Goal: Information Seeking & Learning: Learn about a topic

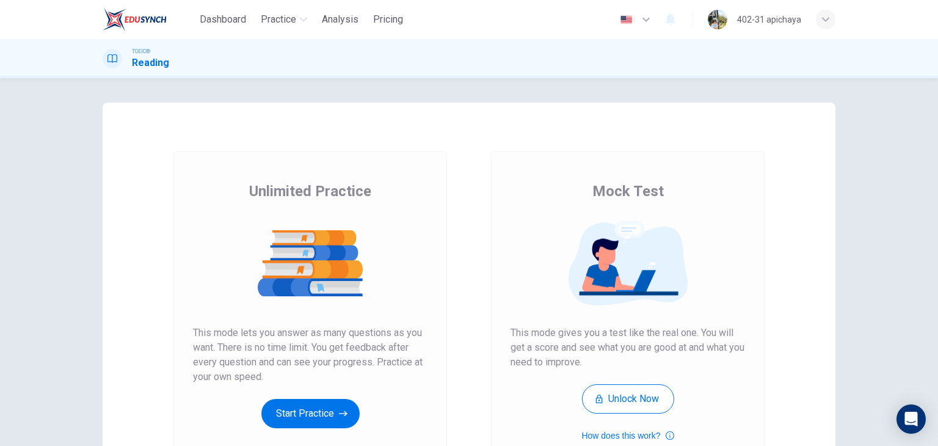
scroll to position [145, 0]
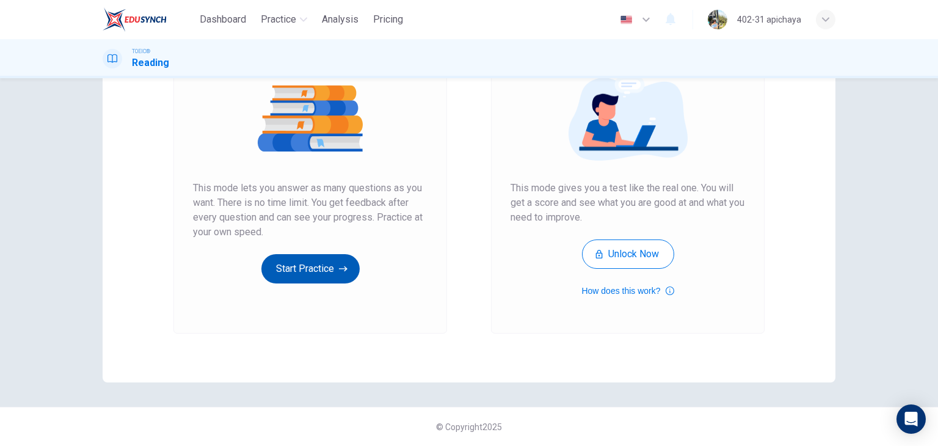
click at [311, 270] on button "Start Practice" at bounding box center [310, 268] width 98 height 29
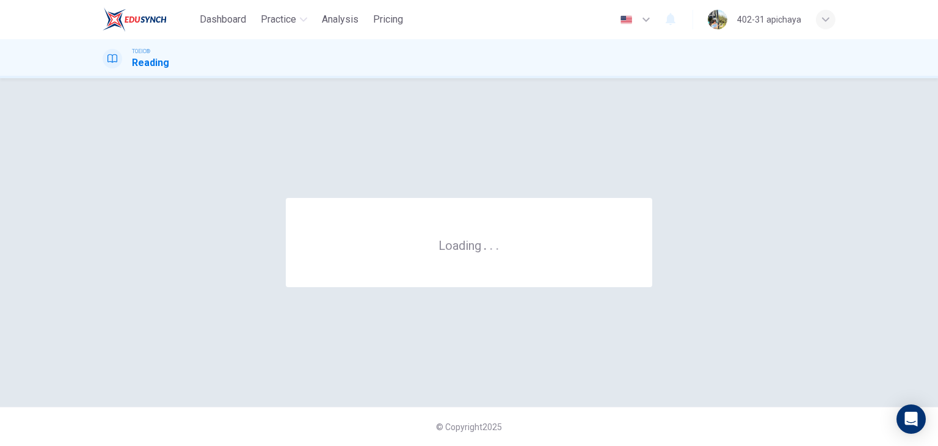
scroll to position [0, 0]
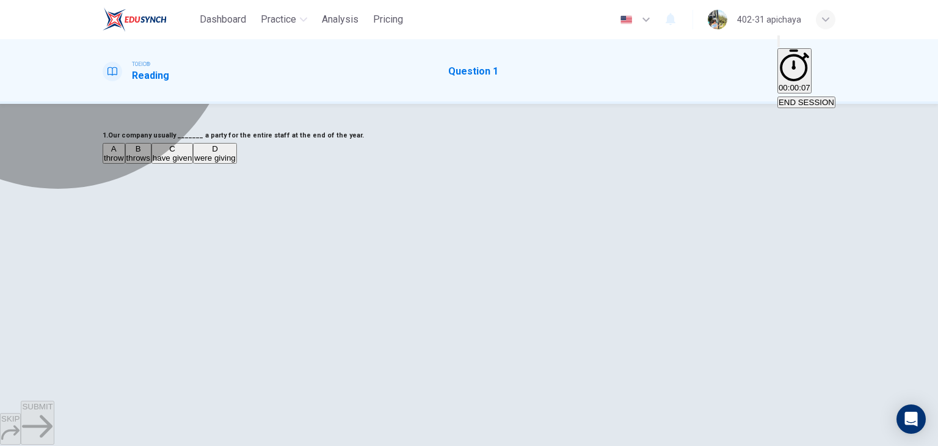
click at [150, 162] on span "throws" at bounding box center [138, 157] width 24 height 9
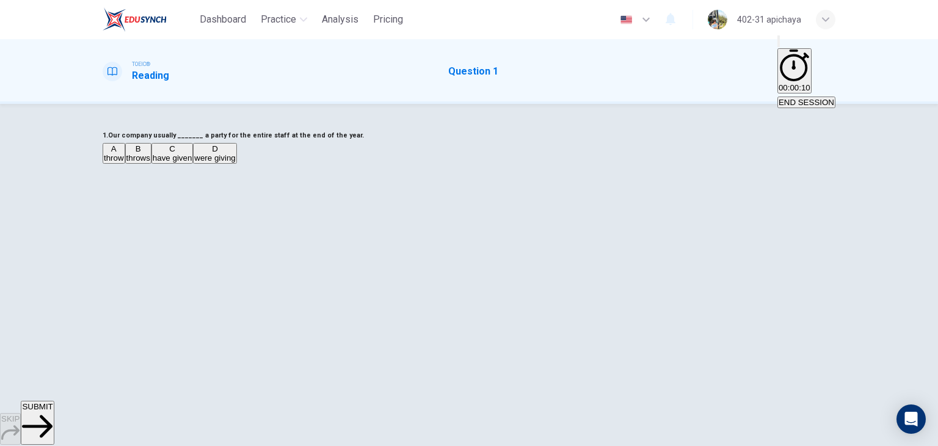
click at [54, 409] on button "SUBMIT" at bounding box center [37, 423] width 33 height 44
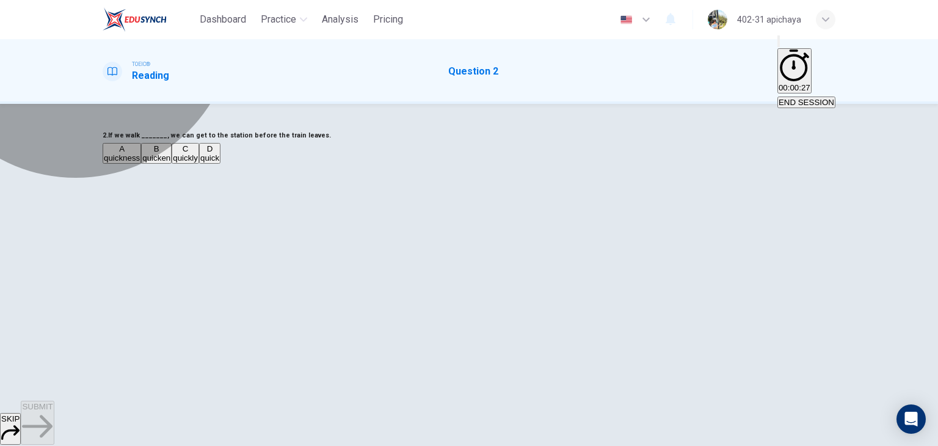
click at [199, 164] on button "C quickly" at bounding box center [185, 153] width 27 height 21
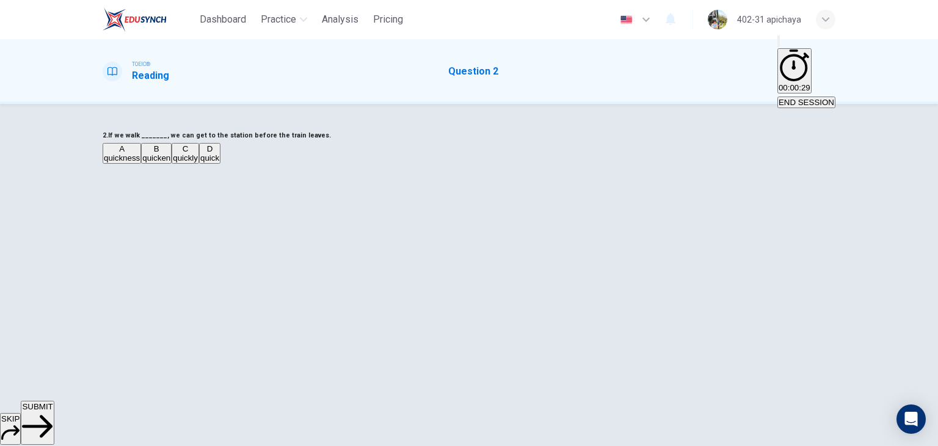
click at [53, 411] on span "SUBMIT" at bounding box center [37, 406] width 31 height 9
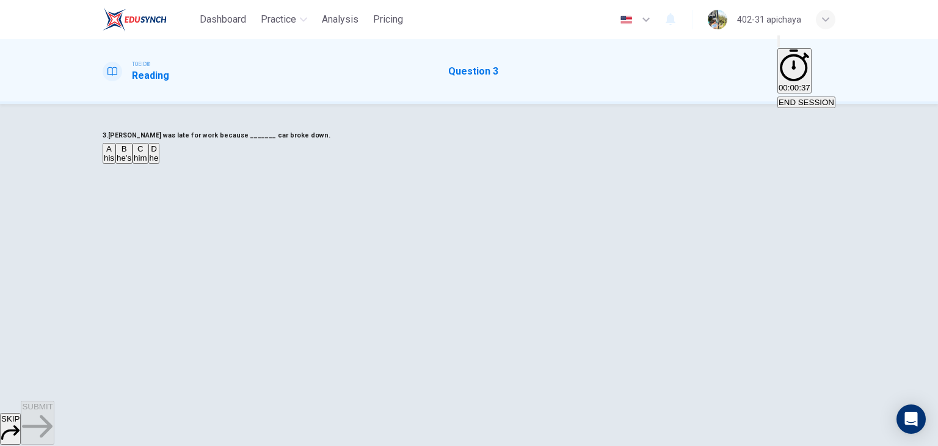
click at [115, 164] on button "A his" at bounding box center [109, 153] width 13 height 21
click at [53, 411] on span "SUBMIT" at bounding box center [37, 406] width 31 height 9
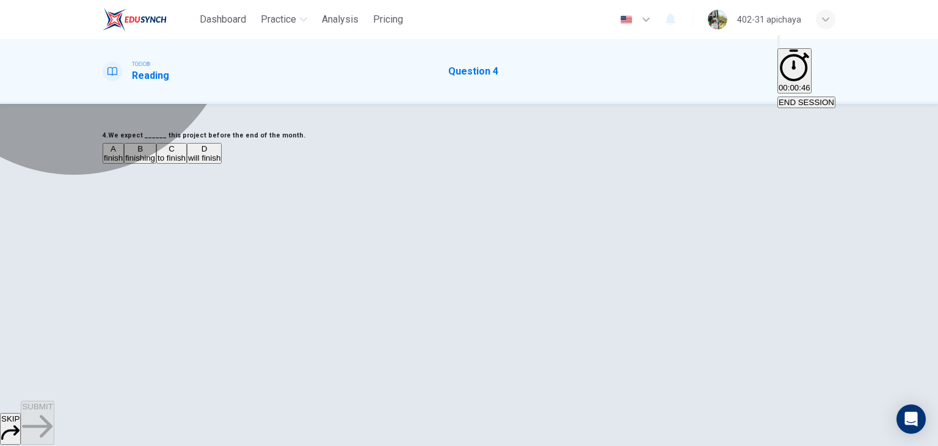
click at [187, 164] on button "C to finish" at bounding box center [171, 153] width 31 height 21
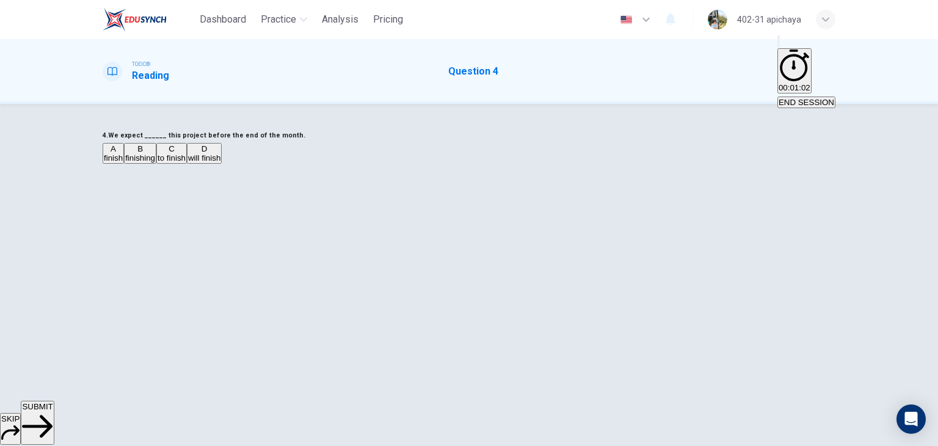
click at [53, 411] on span "SUBMIT" at bounding box center [37, 406] width 31 height 9
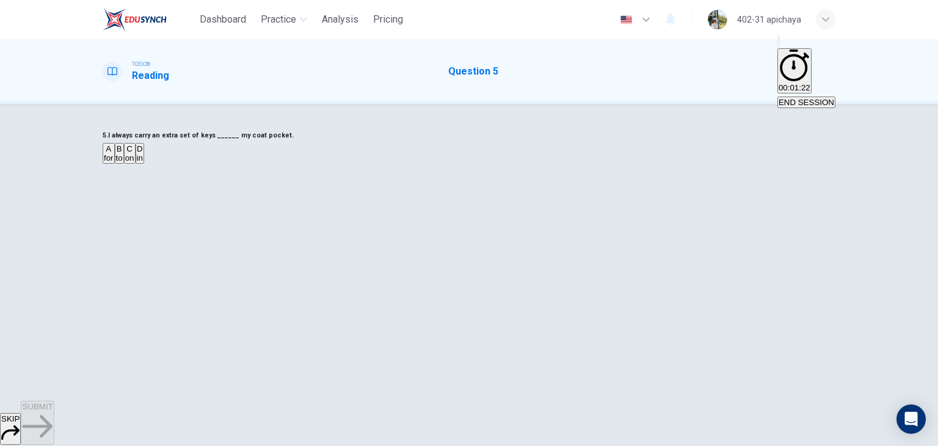
click at [134, 162] on span "on" at bounding box center [129, 157] width 9 height 9
click at [54, 416] on button "SUBMIT" at bounding box center [37, 423] width 33 height 44
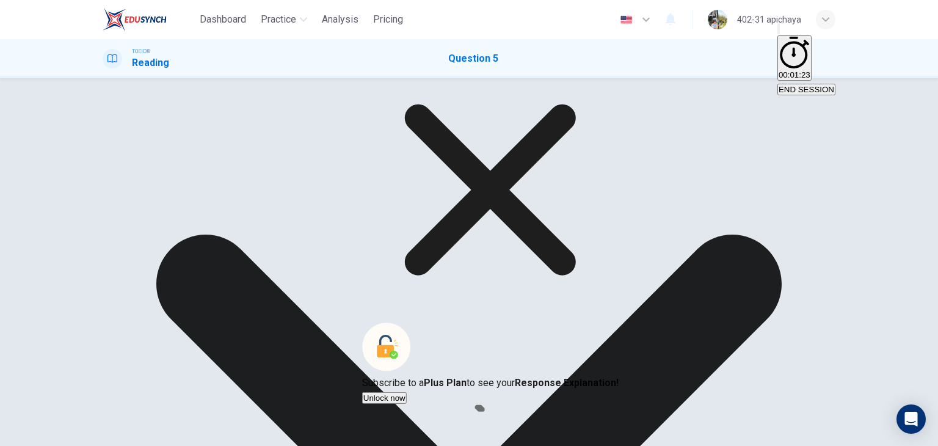
click at [589, 271] on div "Explanation Subscribe to a Plus Plan to see your Response Explanation! Unlock n…" at bounding box center [490, 95] width 257 height 619
click at [588, 272] on div "Explanation Subscribe to a Plus Plan to see your Response Explanation! Unlock n…" at bounding box center [490, 95] width 257 height 619
click at [584, 268] on div "Explanation Subscribe to a Plus Plan to see your Response Explanation! Unlock n…" at bounding box center [490, 95] width 257 height 619
click at [576, 272] on icon at bounding box center [490, 189] width 171 height 171
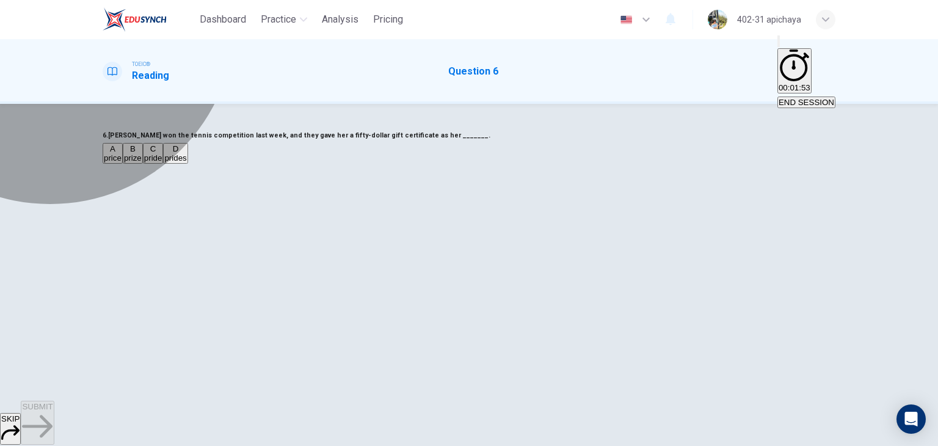
click at [162, 162] on span "pride" at bounding box center [153, 157] width 18 height 9
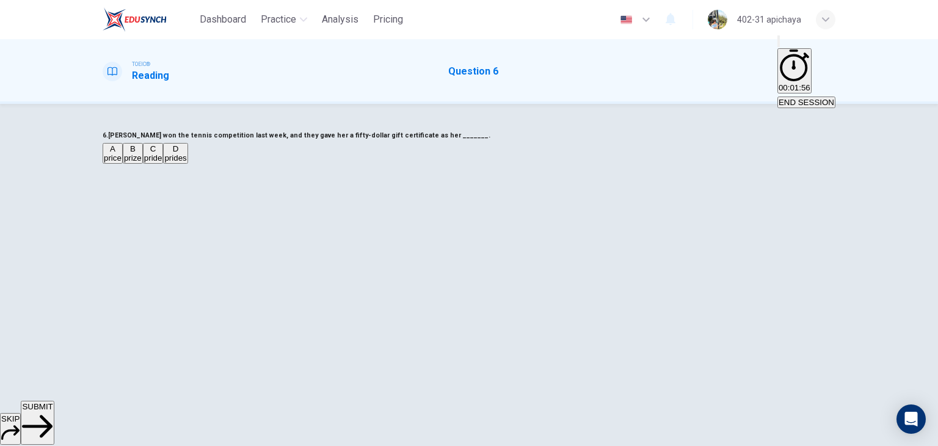
click at [54, 409] on button "SUBMIT" at bounding box center [37, 423] width 33 height 44
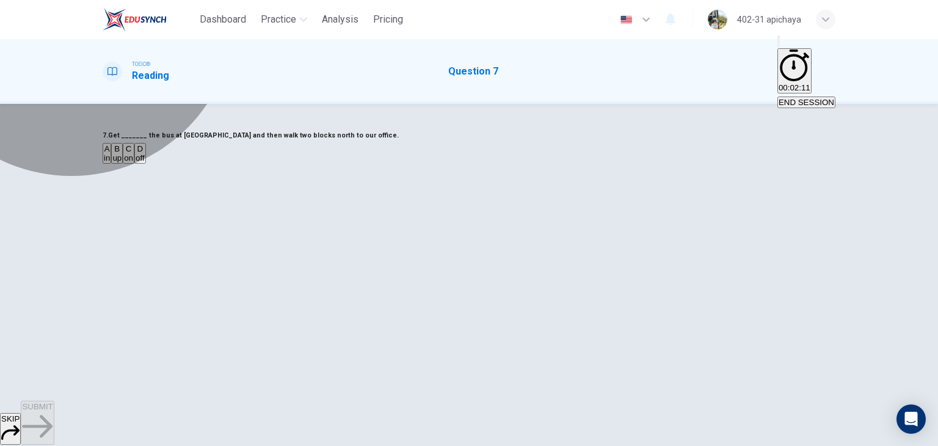
click at [123, 164] on button "B up" at bounding box center [117, 153] width 12 height 21
click at [111, 164] on button "A in" at bounding box center [107, 153] width 9 height 21
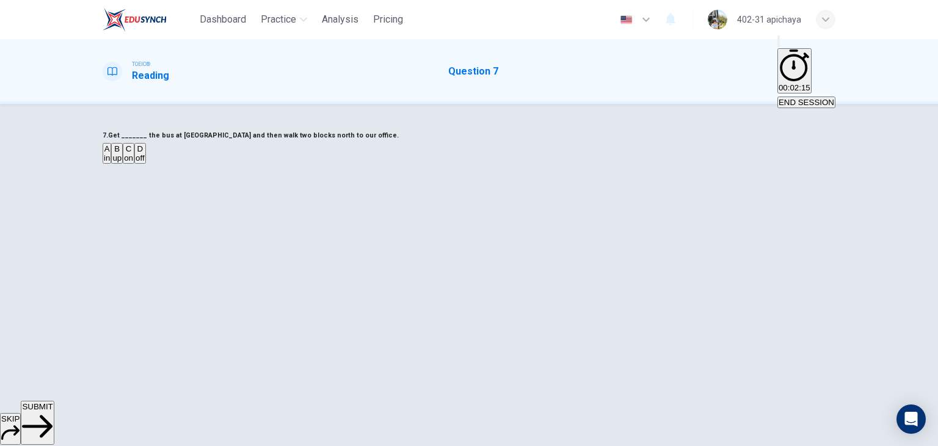
click at [53, 411] on span "SUBMIT" at bounding box center [37, 406] width 31 height 9
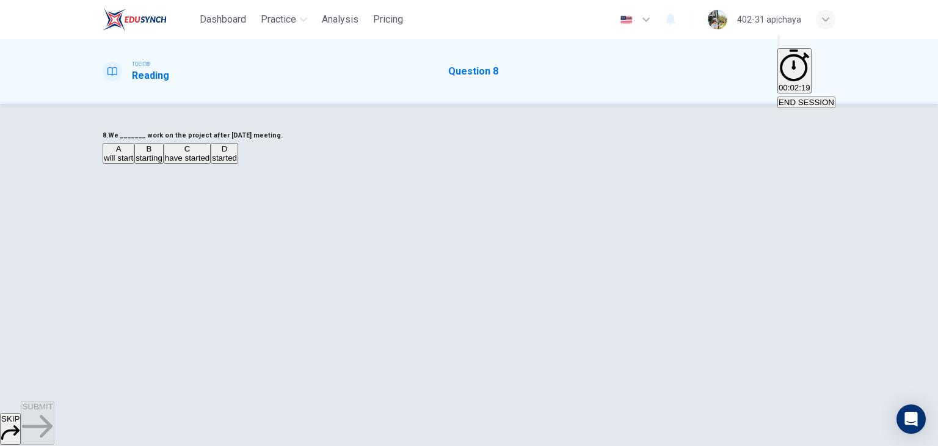
click at [210, 162] on span "have started" at bounding box center [187, 157] width 45 height 9
click at [53, 411] on span "SUBMIT" at bounding box center [37, 406] width 31 height 9
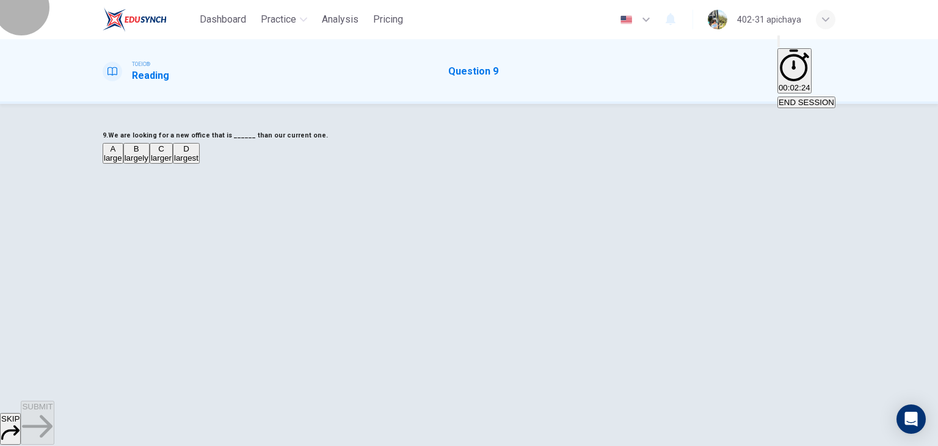
click at [778, 47] on button "Mute" at bounding box center [779, 41] width 2 height 12
click at [778, 47] on button "Unmute" at bounding box center [779, 41] width 2 height 12
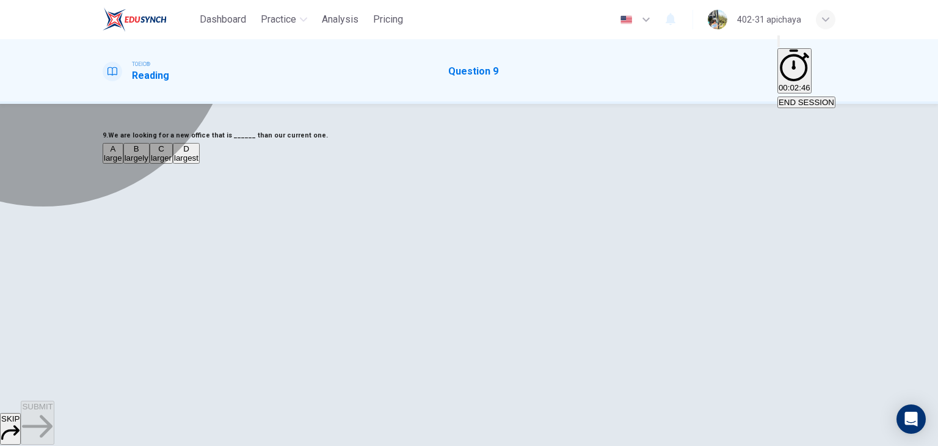
click at [172, 162] on span "larger" at bounding box center [161, 157] width 21 height 9
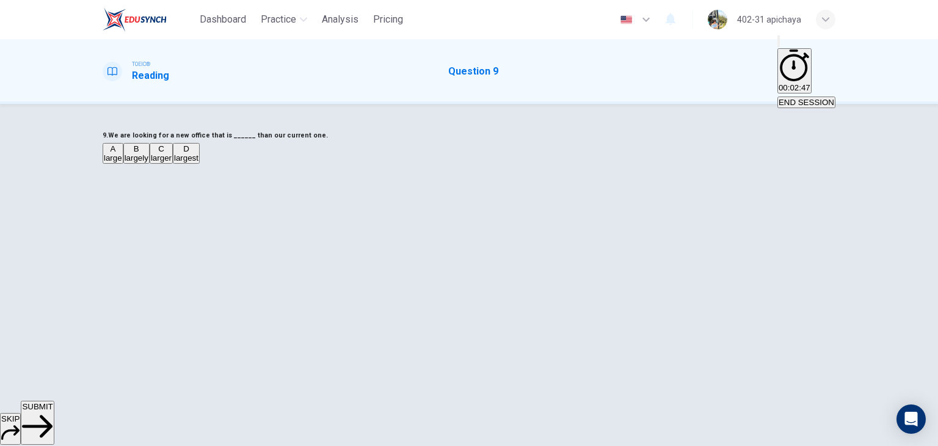
click at [53, 411] on span "SUBMIT" at bounding box center [37, 406] width 31 height 9
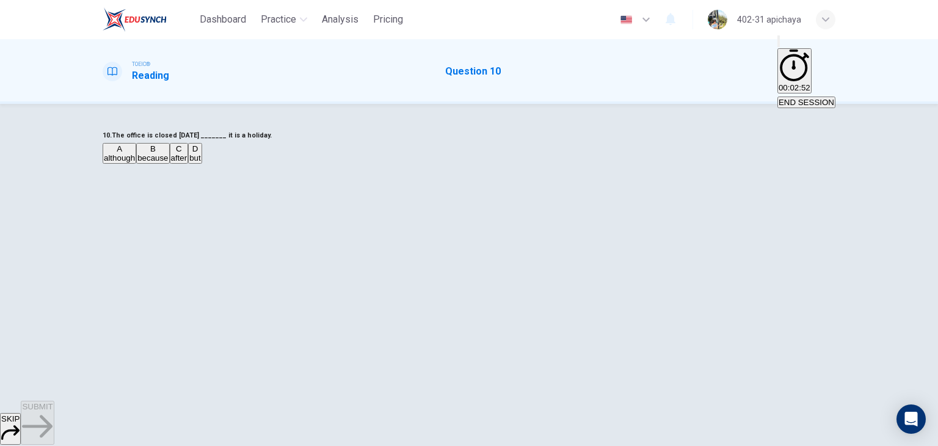
click at [168, 162] on span "because" at bounding box center [152, 157] width 31 height 9
click at [53, 411] on span "SUBMIT" at bounding box center [37, 406] width 31 height 9
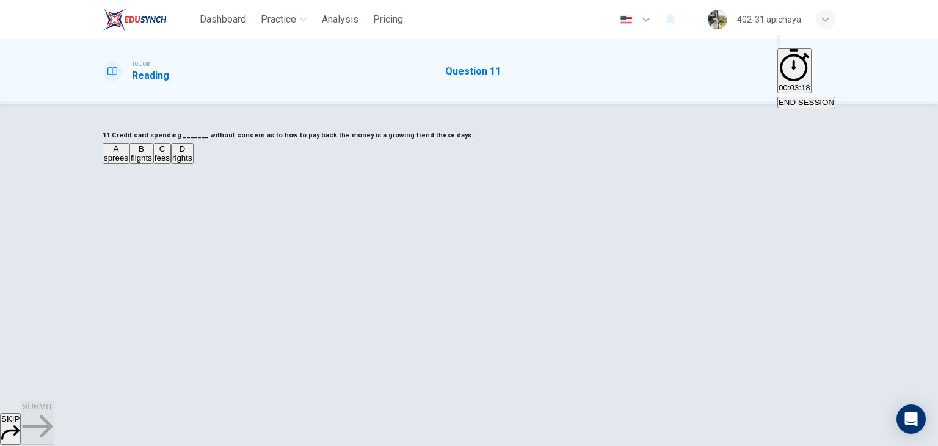
click at [128, 162] on span "sprees" at bounding box center [116, 157] width 24 height 9
click at [53, 411] on span "SUBMIT" at bounding box center [37, 406] width 31 height 9
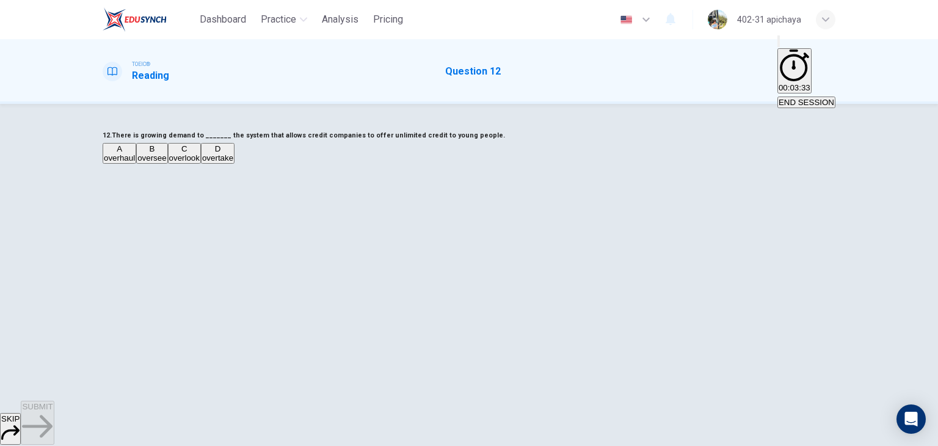
click at [201, 164] on button "C overlook" at bounding box center [184, 153] width 33 height 21
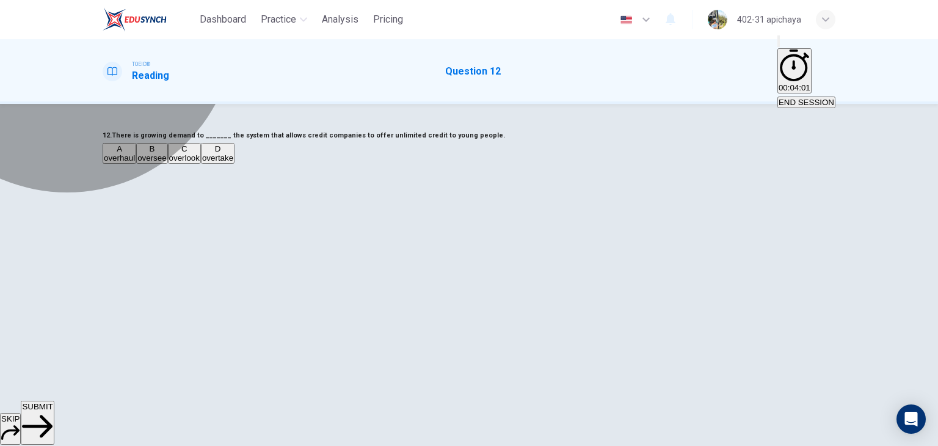
click at [167, 164] on button "B oversee" at bounding box center [151, 153] width 31 height 21
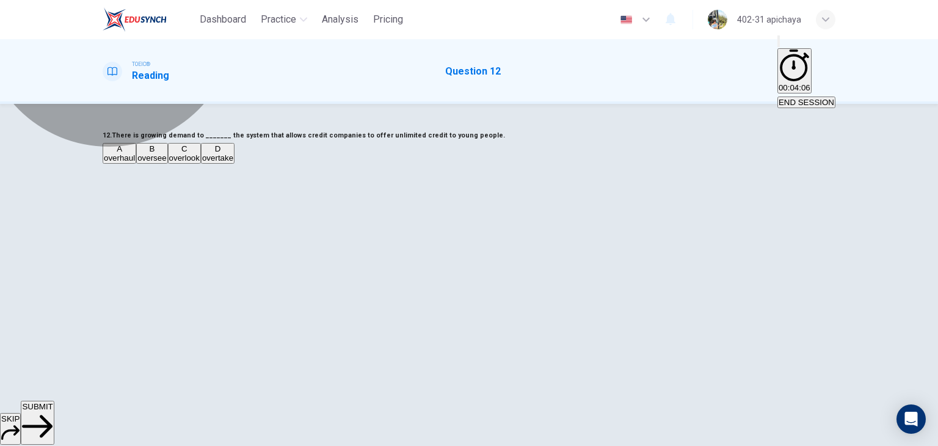
click at [235, 164] on button "D overtake" at bounding box center [218, 153] width 34 height 21
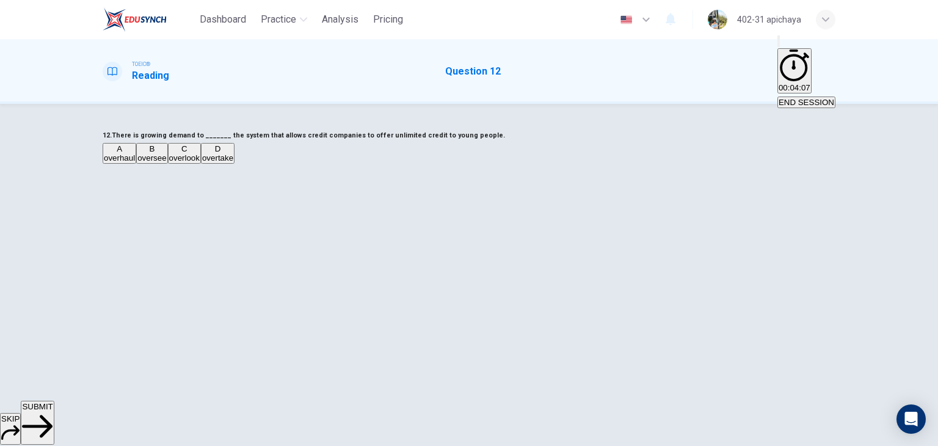
click at [54, 405] on button "SUBMIT" at bounding box center [37, 423] width 33 height 44
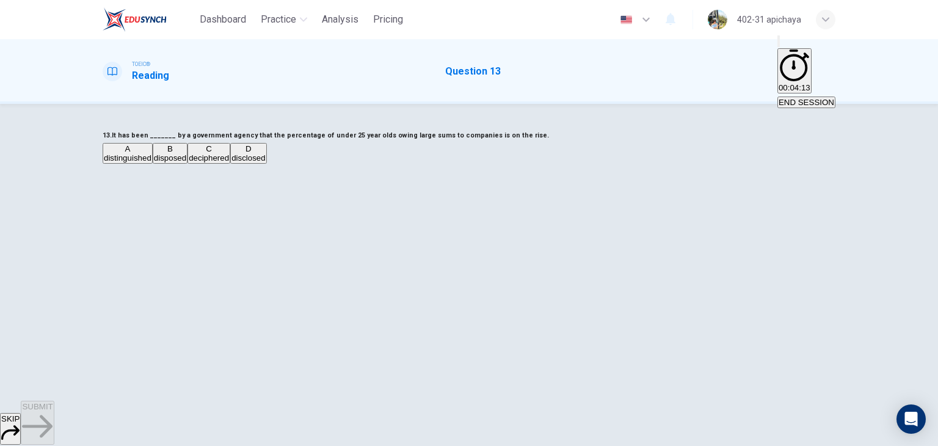
click at [186, 162] on span "disposed" at bounding box center [170, 157] width 32 height 9
click at [54, 412] on button "SUBMIT" at bounding box center [37, 423] width 33 height 44
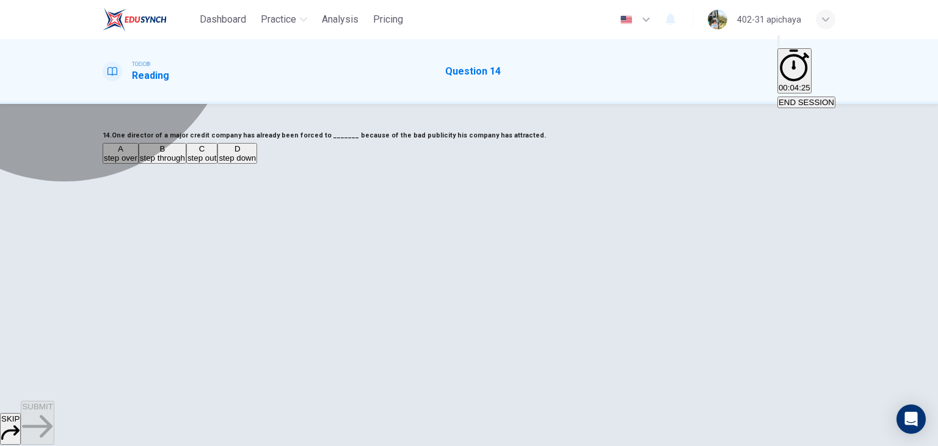
click at [216, 162] on span "step out" at bounding box center [202, 157] width 29 height 9
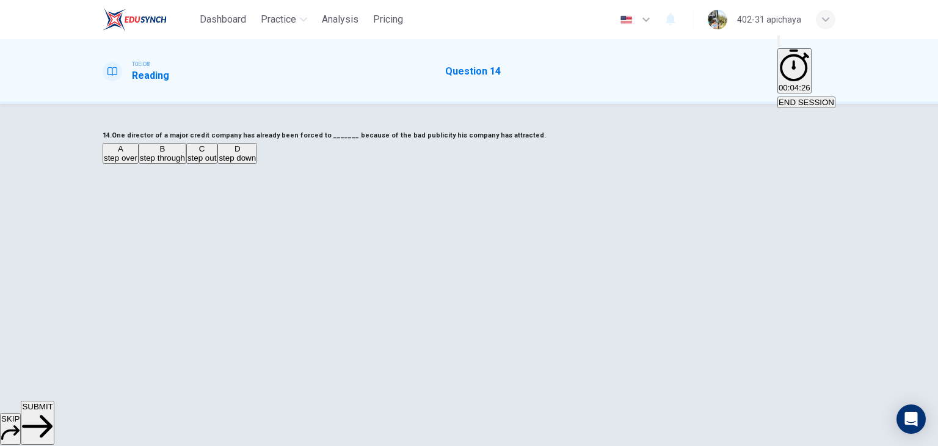
click at [53, 411] on span "SUBMIT" at bounding box center [37, 406] width 31 height 9
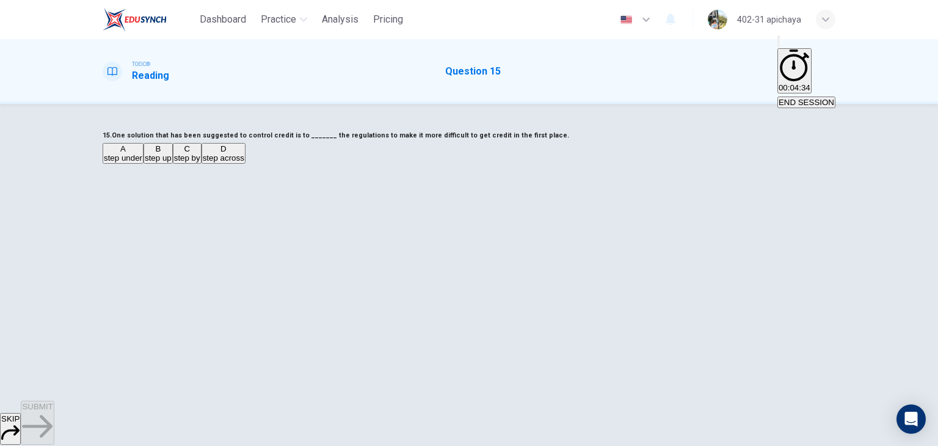
click at [200, 162] on span "step by" at bounding box center [187, 157] width 26 height 9
click at [53, 411] on span "SUBMIT" at bounding box center [37, 406] width 31 height 9
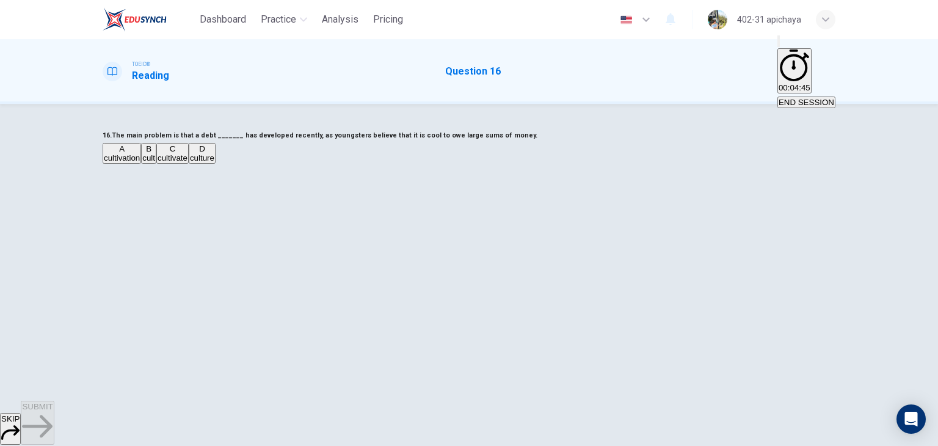
click at [189, 164] on button "C cultivate" at bounding box center [172, 153] width 32 height 21
click at [141, 164] on button "A cultivation" at bounding box center [122, 153] width 38 height 21
click at [54, 409] on button "SUBMIT" at bounding box center [37, 423] width 33 height 44
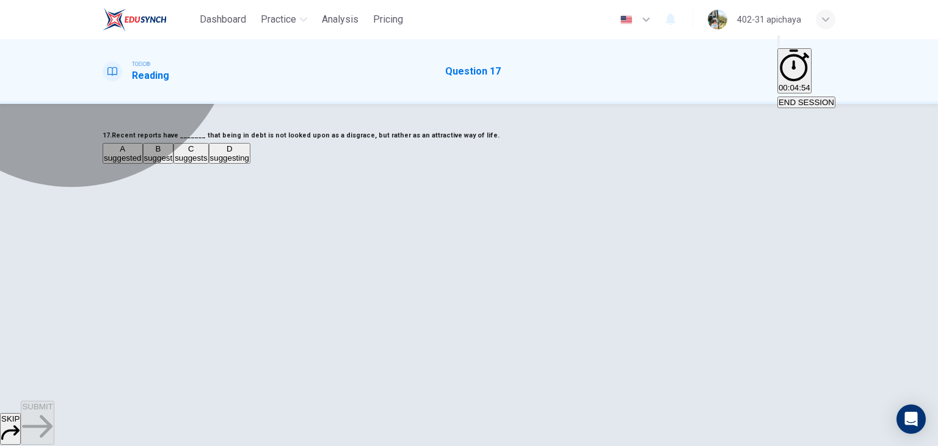
click at [143, 164] on button "A suggested" at bounding box center [123, 153] width 40 height 21
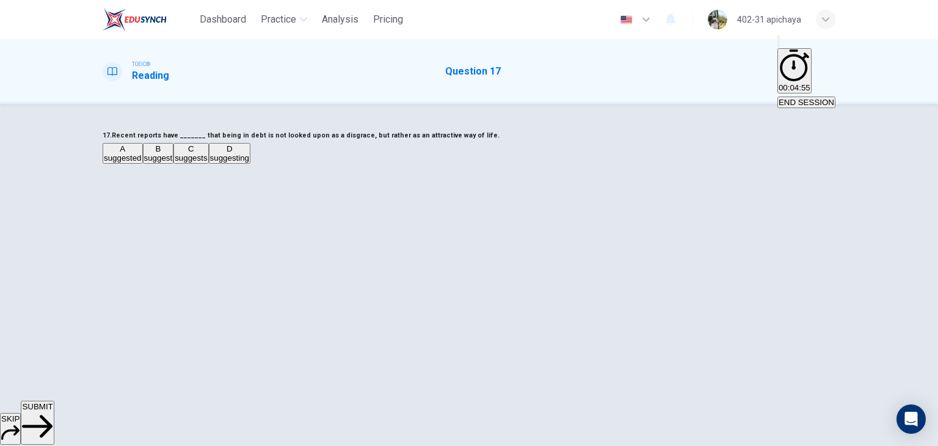
click at [54, 414] on button "SUBMIT" at bounding box center [37, 423] width 33 height 44
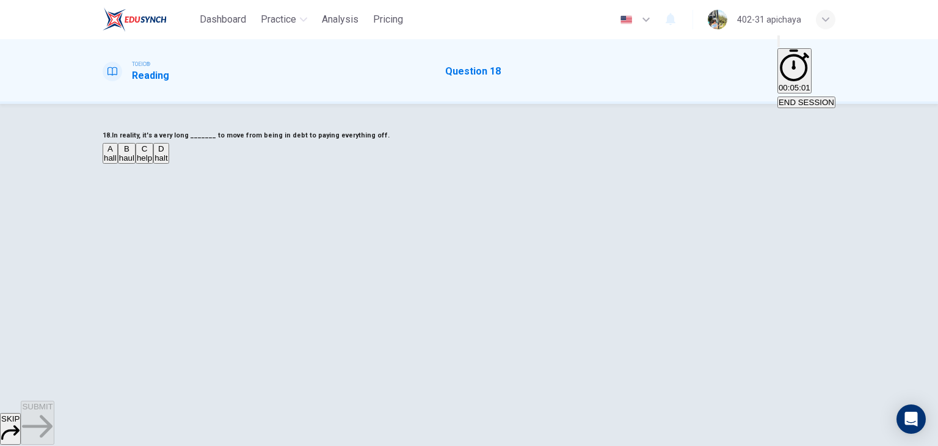
click at [118, 164] on button "A hall" at bounding box center [110, 153] width 15 height 21
click at [136, 164] on button "B haul" at bounding box center [127, 153] width 18 height 21
click at [118, 164] on button "A hall" at bounding box center [110, 153] width 15 height 21
click at [528, 401] on div "SKIP SUBMIT" at bounding box center [469, 423] width 938 height 45
click at [53, 411] on span "SUBMIT" at bounding box center [37, 406] width 31 height 9
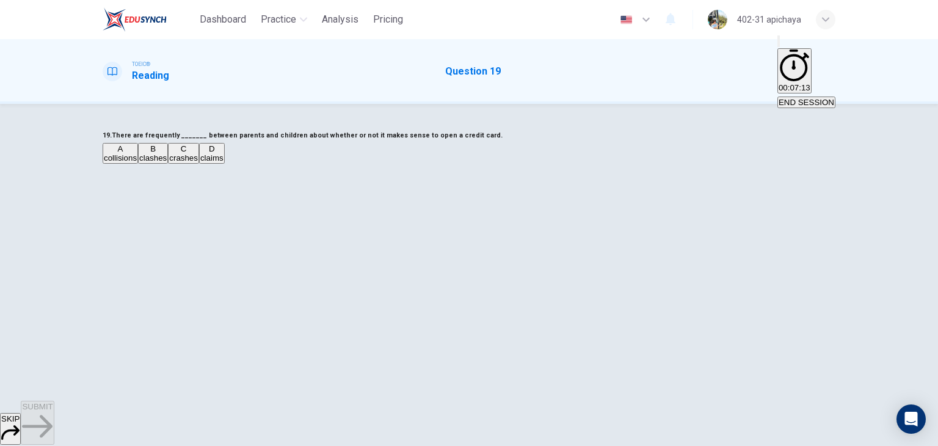
click at [199, 164] on button "C crashes" at bounding box center [183, 153] width 31 height 21
click at [168, 164] on button "B clashes" at bounding box center [153, 153] width 30 height 21
click at [530, 443] on div "SKIP SUBMIT" at bounding box center [469, 423] width 938 height 45
click at [528, 440] on div "SKIP SUBMIT" at bounding box center [469, 423] width 938 height 45
click at [53, 411] on span "SUBMIT" at bounding box center [37, 406] width 31 height 9
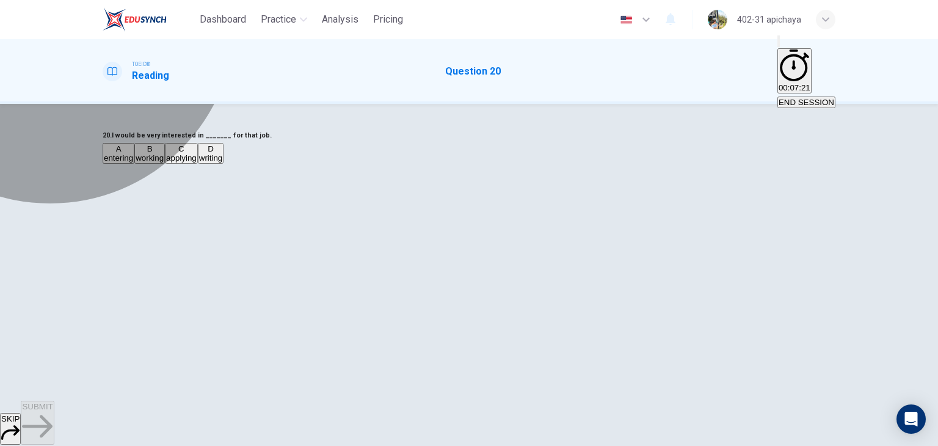
click at [197, 162] on span "applying" at bounding box center [181, 157] width 31 height 9
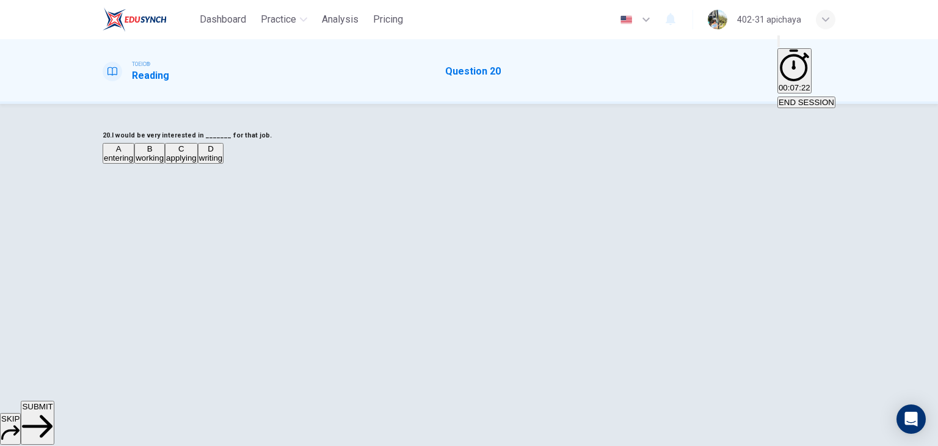
click at [54, 409] on button "SUBMIT" at bounding box center [37, 423] width 33 height 44
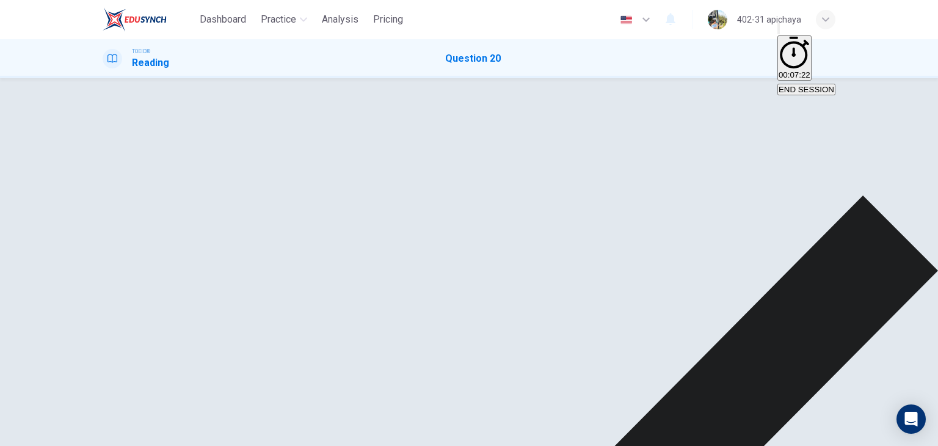
drag, startPoint x: 589, startPoint y: 418, endPoint x: 579, endPoint y: 407, distance: 14.7
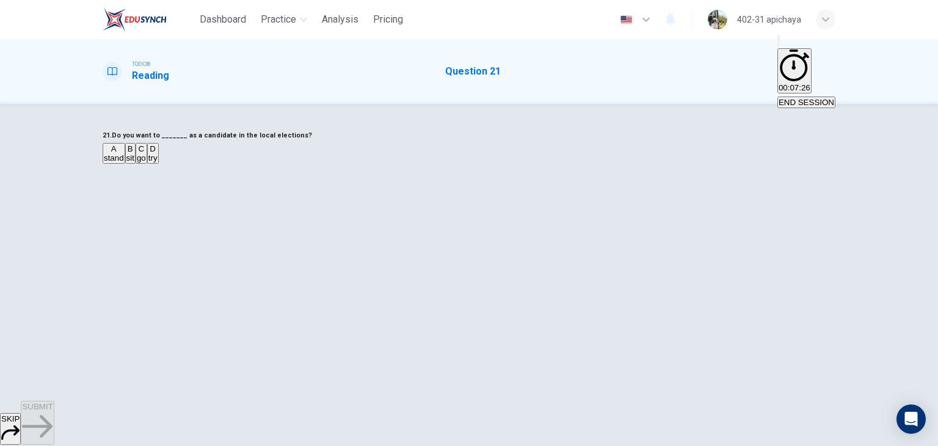
click at [124, 162] on span "stand" at bounding box center [114, 157] width 20 height 9
click at [159, 164] on button "D try" at bounding box center [153, 153] width 12 height 21
click at [53, 411] on span "SUBMIT" at bounding box center [37, 406] width 31 height 9
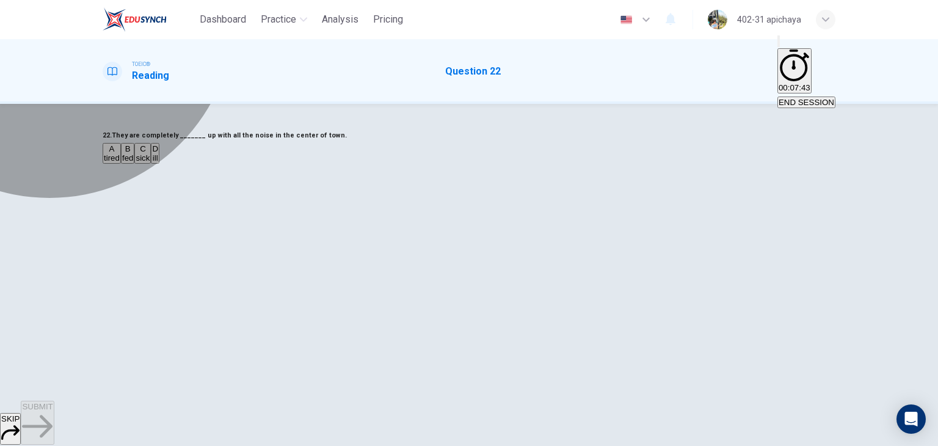
click at [151, 164] on button "C sick" at bounding box center [142, 153] width 16 height 21
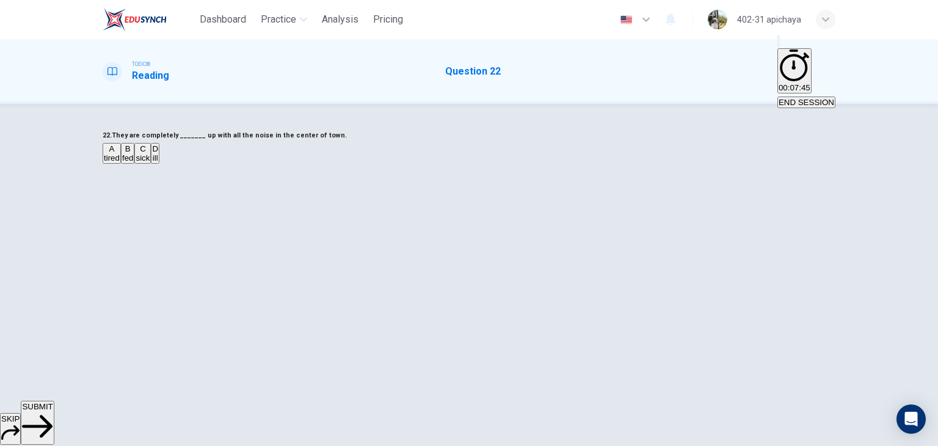
click at [159, 164] on button "D ill" at bounding box center [155, 153] width 9 height 21
click at [54, 409] on button "SUBMIT" at bounding box center [37, 423] width 33 height 44
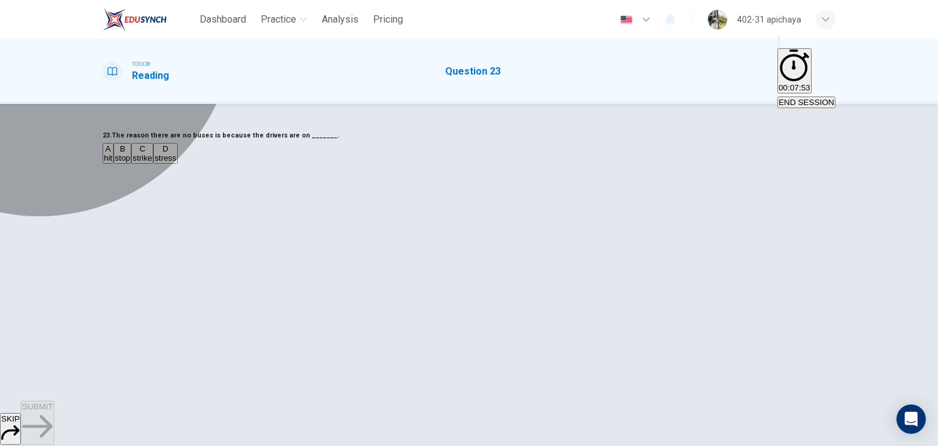
click at [152, 162] on span "strike" at bounding box center [143, 157] width 20 height 9
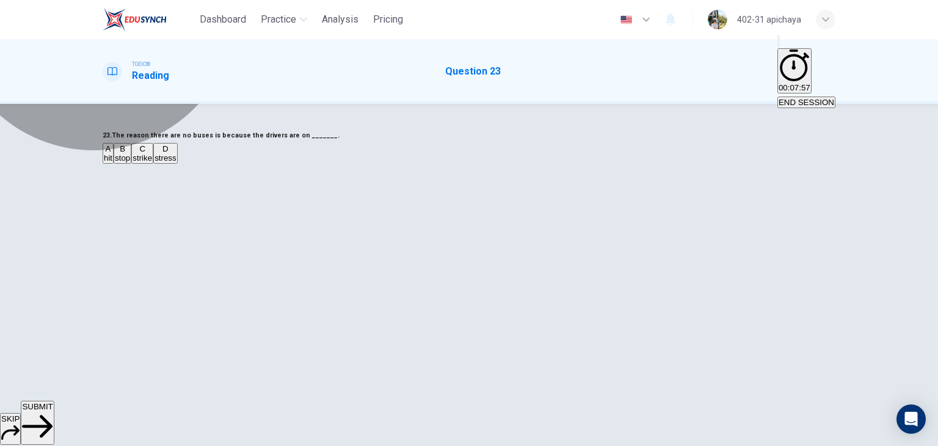
click at [178, 164] on button "D stress" at bounding box center [165, 153] width 24 height 21
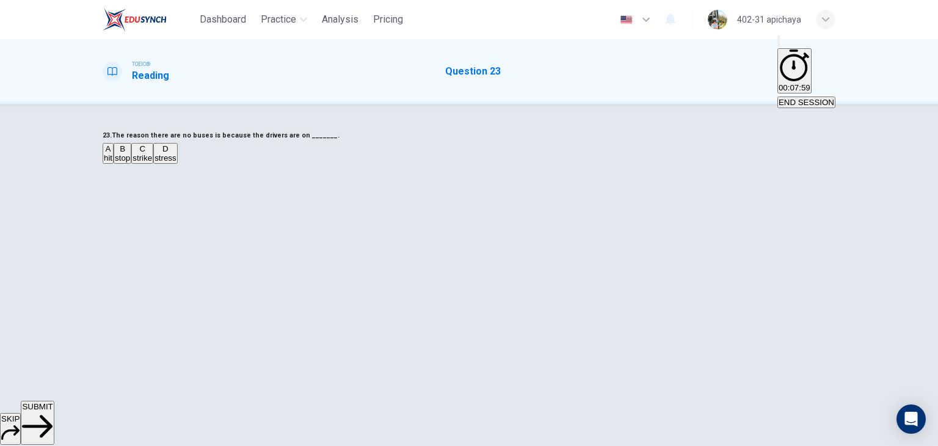
click at [54, 409] on button "SUBMIT" at bounding box center [37, 423] width 33 height 44
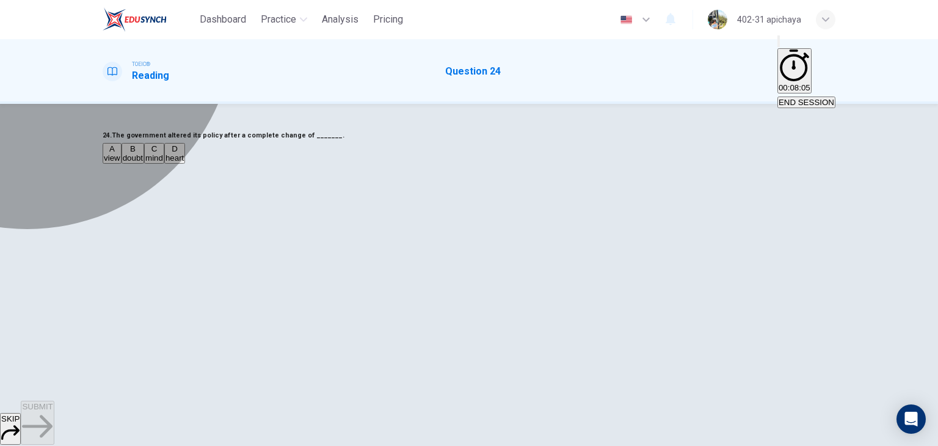
click at [144, 164] on button "B doubt" at bounding box center [133, 153] width 23 height 21
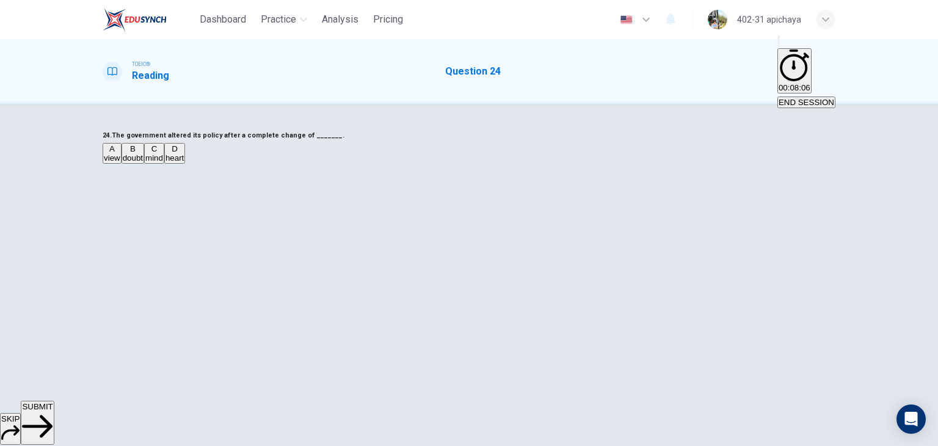
drag, startPoint x: 398, startPoint y: 301, endPoint x: 403, endPoint y: 307, distance: 7.0
click at [185, 164] on button "D heart" at bounding box center [174, 153] width 21 height 21
click at [54, 411] on button "SUBMIT" at bounding box center [37, 423] width 33 height 44
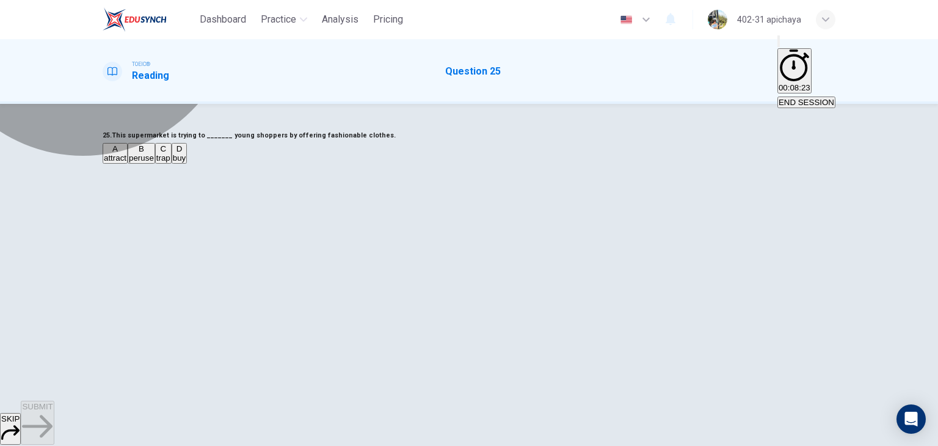
click at [128, 164] on button "A attract" at bounding box center [115, 153] width 25 height 21
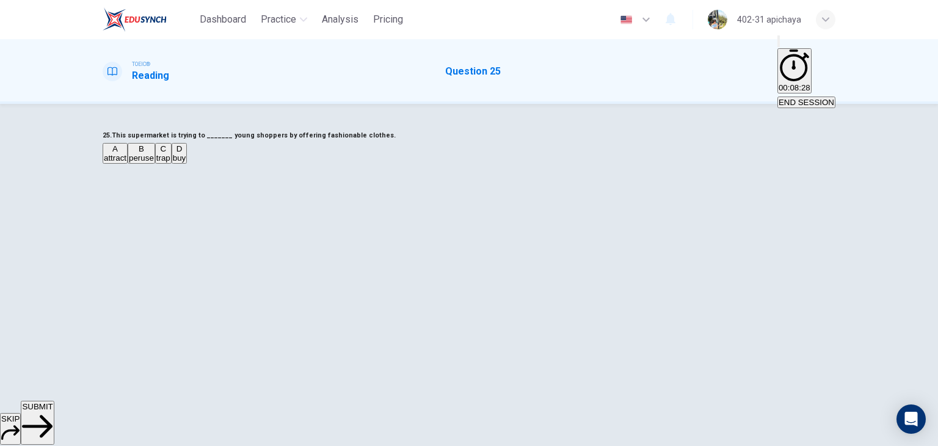
click at [54, 417] on button "SUBMIT" at bounding box center [37, 423] width 33 height 44
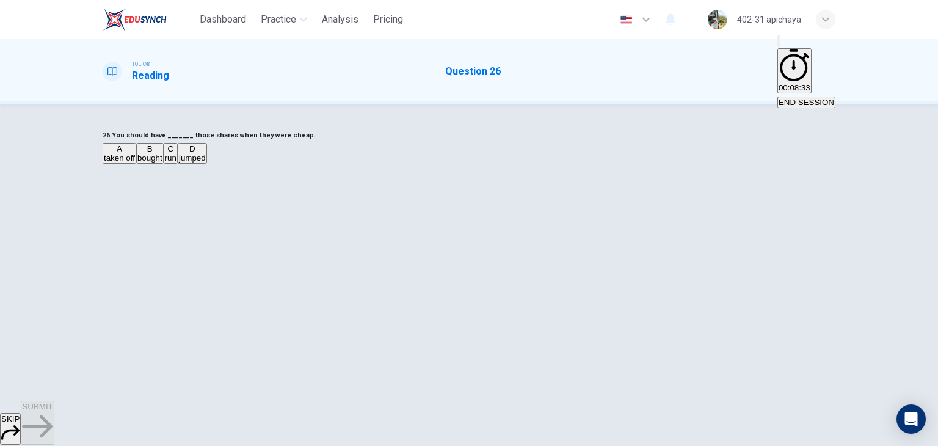
click at [206, 162] on span "jumped" at bounding box center [192, 157] width 27 height 9
click at [53, 411] on span "SUBMIT" at bounding box center [37, 406] width 31 height 9
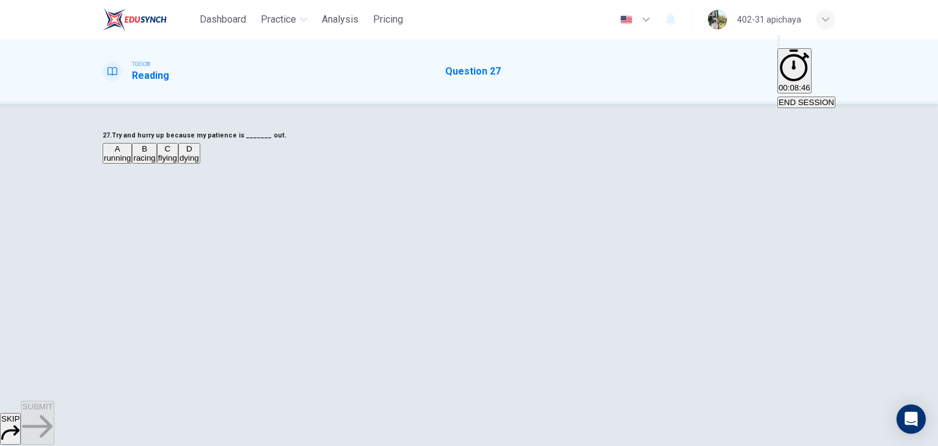
click at [131, 162] on span "running" at bounding box center [117, 157] width 27 height 9
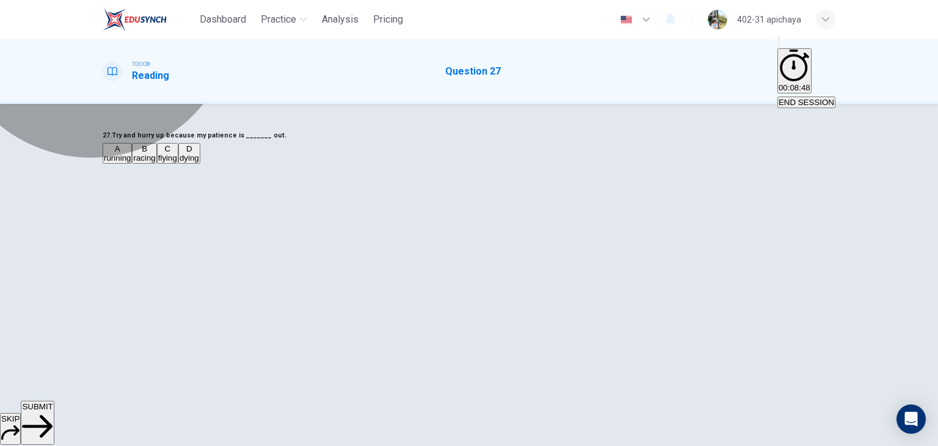
click at [156, 164] on button "B racing" at bounding box center [144, 153] width 24 height 21
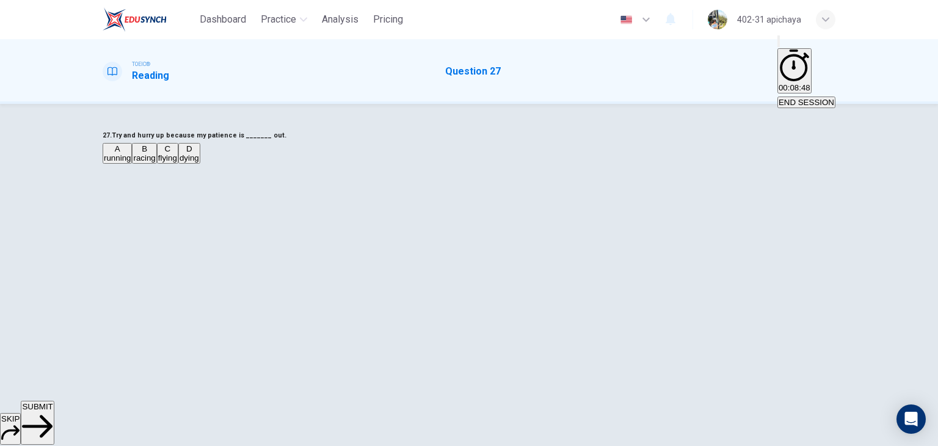
click at [54, 419] on button "SUBMIT" at bounding box center [37, 423] width 33 height 44
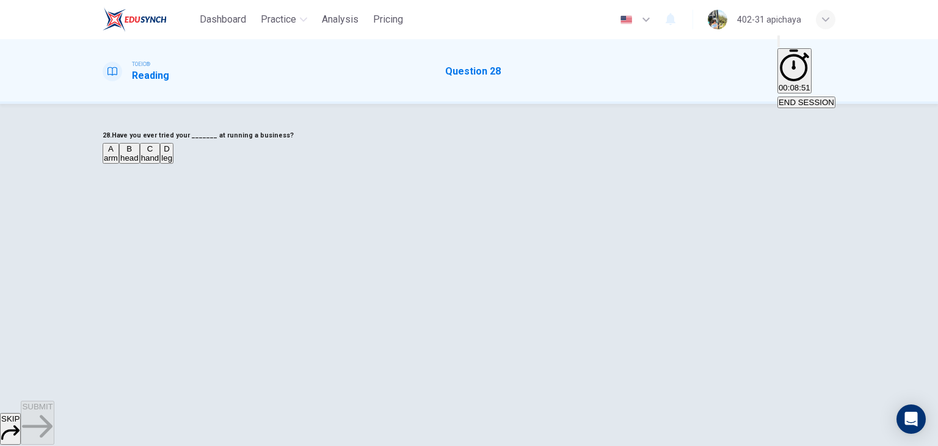
click at [173, 164] on button "D leg" at bounding box center [166, 153] width 13 height 21
click at [54, 405] on button "SUBMIT" at bounding box center [37, 423] width 33 height 44
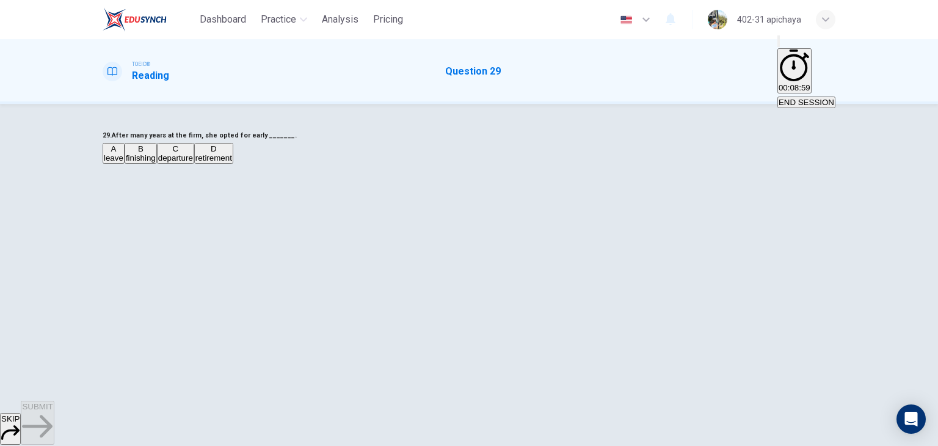
click at [157, 164] on button "B finishing" at bounding box center [141, 153] width 32 height 21
click at [53, 411] on span "SUBMIT" at bounding box center [37, 406] width 31 height 9
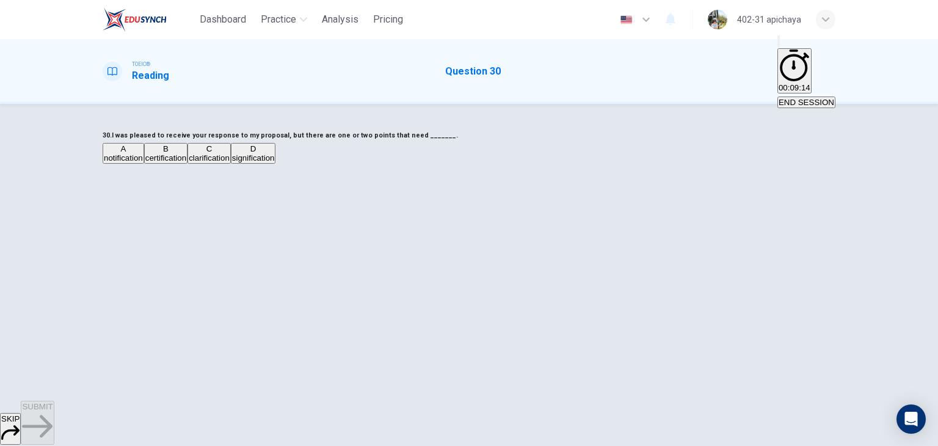
click at [186, 162] on span "certification" at bounding box center [165, 157] width 41 height 9
click at [53, 411] on span "SUBMIT" at bounding box center [37, 406] width 31 height 9
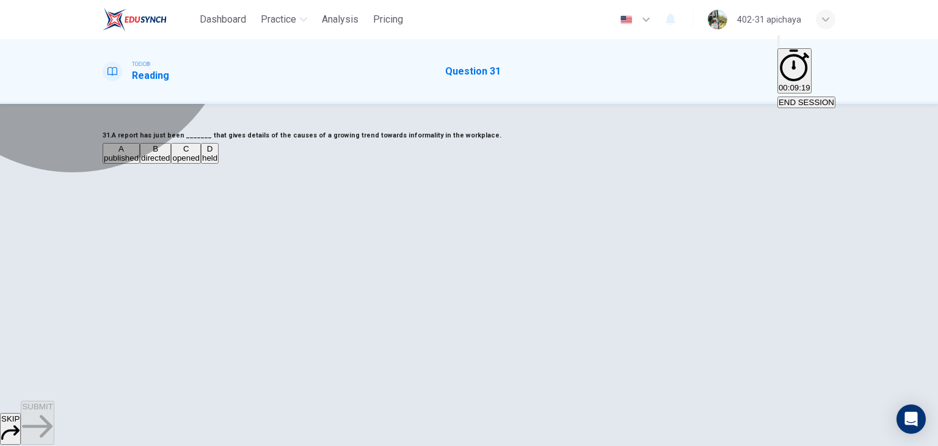
click at [140, 164] on button "A published" at bounding box center [121, 153] width 37 height 21
click at [200, 164] on button "C opened" at bounding box center [185, 153] width 29 height 21
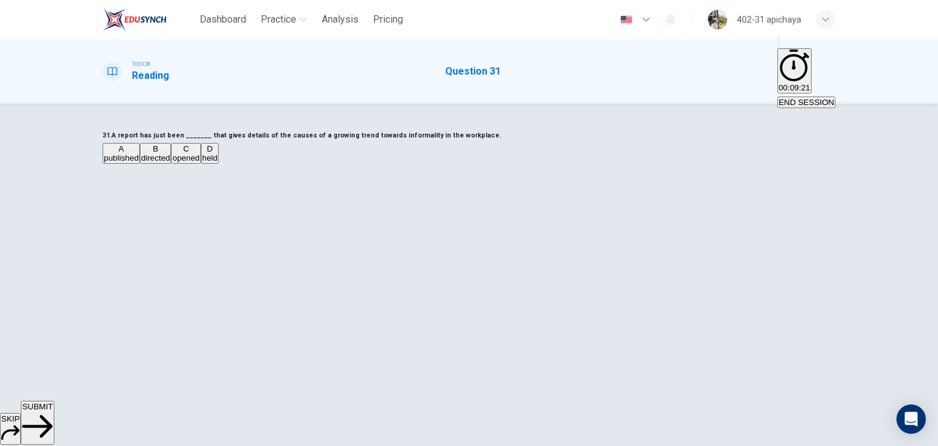
click at [171, 164] on button "B directed" at bounding box center [155, 153] width 31 height 21
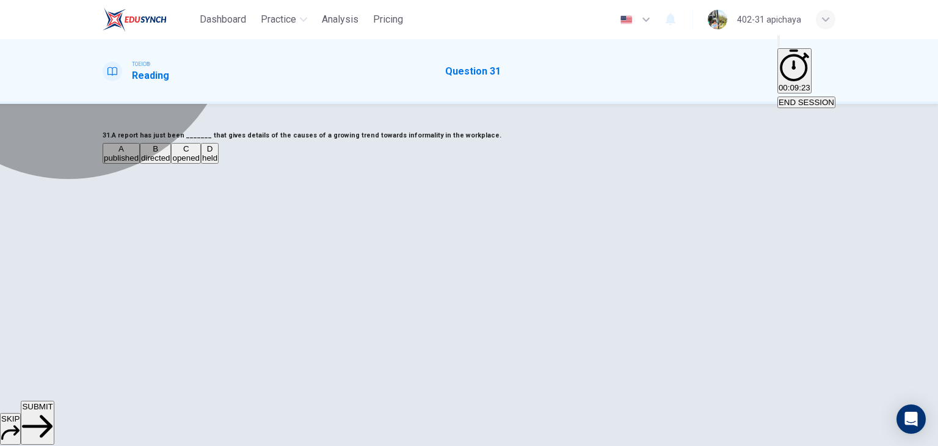
click at [200, 164] on button "C opened" at bounding box center [185, 153] width 29 height 21
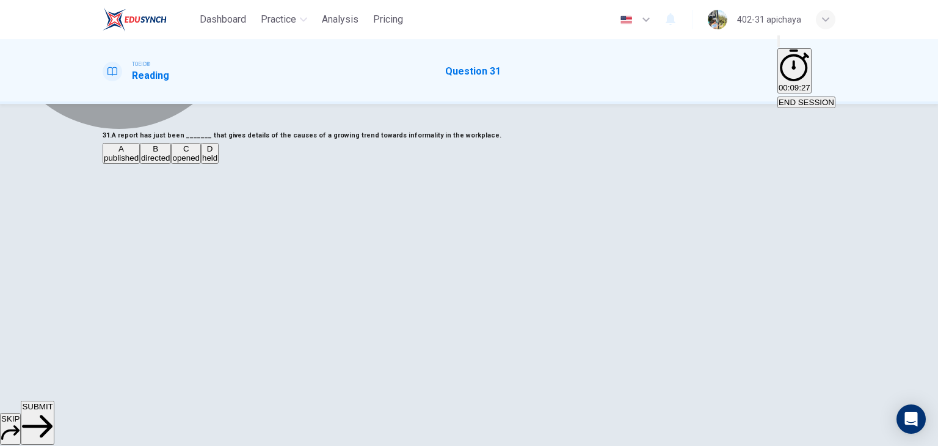
click at [140, 164] on button "A published" at bounding box center [121, 153] width 37 height 21
click at [518, 401] on div "SKIP SUBMIT" at bounding box center [469, 423] width 938 height 45
click at [54, 409] on button "SUBMIT" at bounding box center [37, 423] width 33 height 44
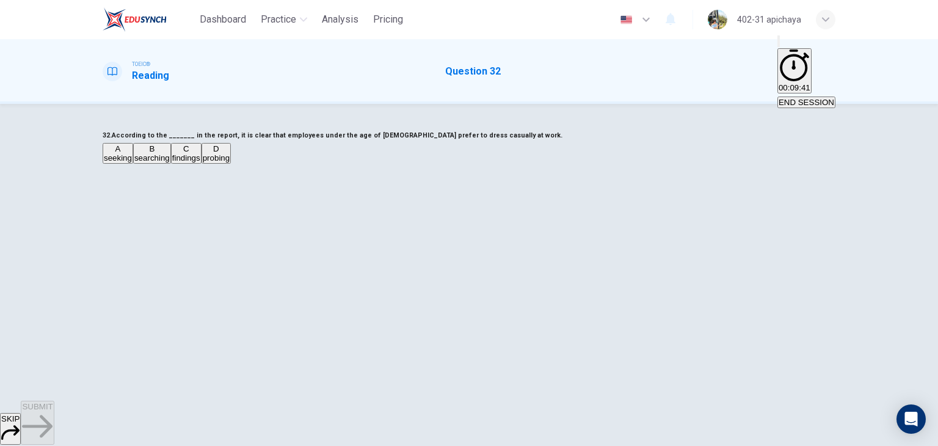
click at [170, 162] on span "searching" at bounding box center [151, 157] width 35 height 9
click at [54, 406] on button "SUBMIT" at bounding box center [37, 423] width 33 height 44
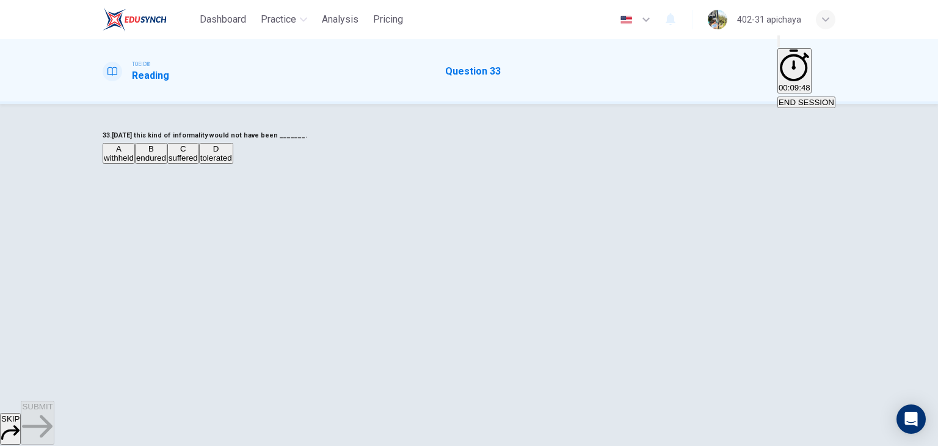
click at [198, 162] on span "suffered" at bounding box center [183, 157] width 29 height 9
click at [134, 162] on span "withheld" at bounding box center [119, 157] width 30 height 9
click at [54, 412] on button "SUBMIT" at bounding box center [37, 423] width 33 height 44
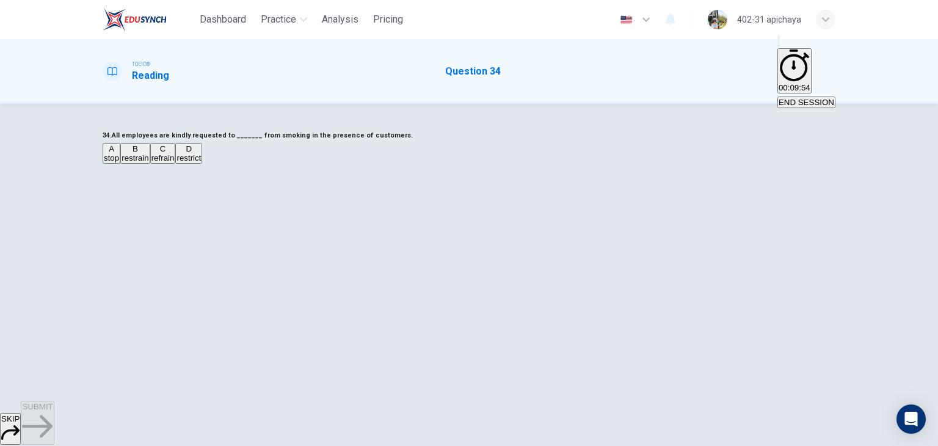
click at [120, 164] on button "A stop" at bounding box center [112, 153] width 18 height 21
click at [54, 411] on button "SUBMIT" at bounding box center [37, 423] width 33 height 44
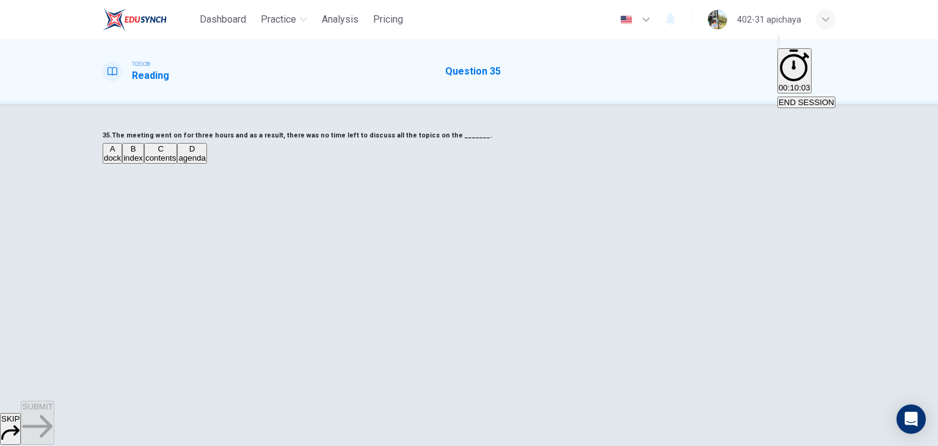
click at [205, 162] on span "agenda" at bounding box center [191, 157] width 27 height 9
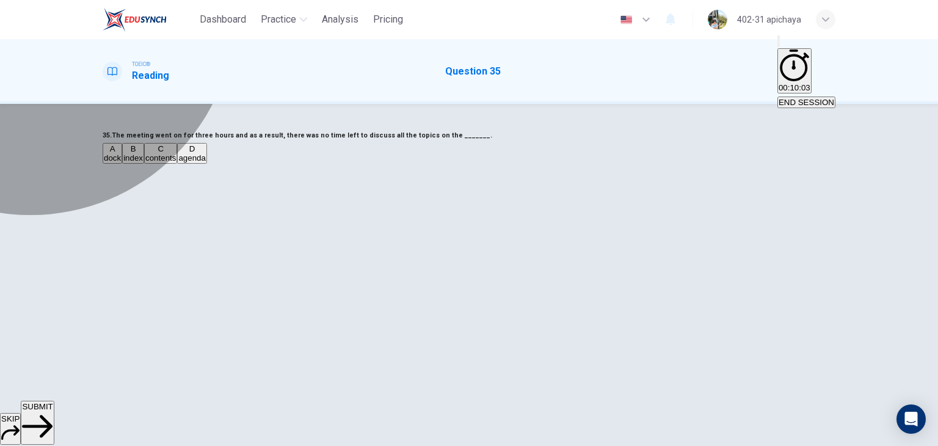
click at [121, 162] on span "dock" at bounding box center [112, 157] width 17 height 9
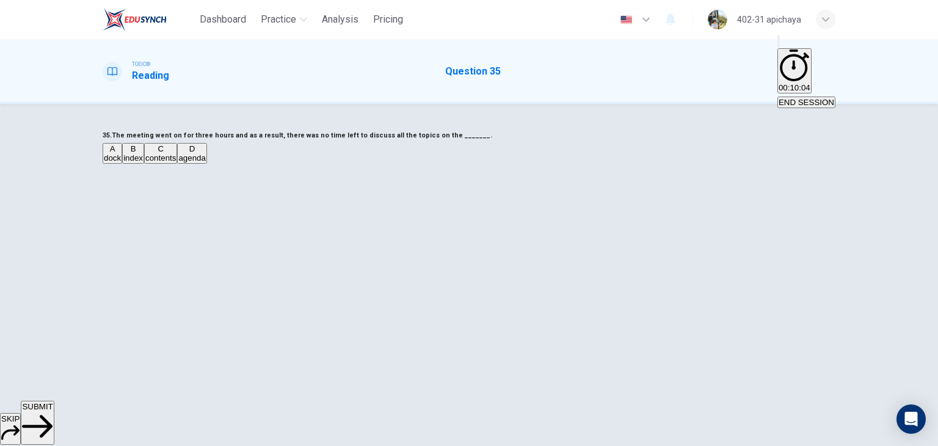
click at [53, 411] on span "SUBMIT" at bounding box center [37, 406] width 31 height 9
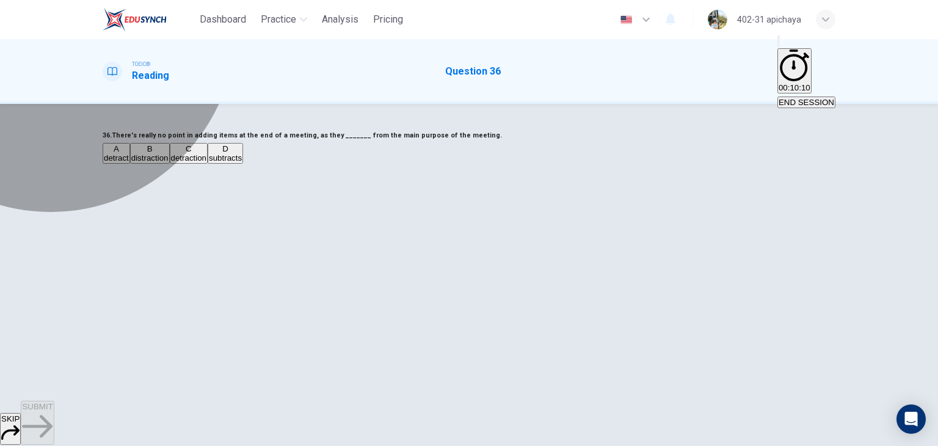
click at [208, 164] on button "C detraction" at bounding box center [189, 153] width 38 height 21
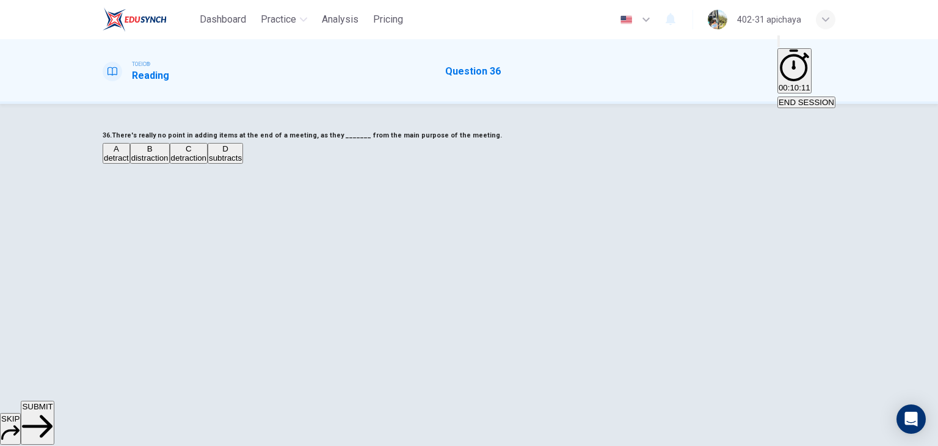
click at [54, 426] on button "SUBMIT" at bounding box center [37, 423] width 33 height 44
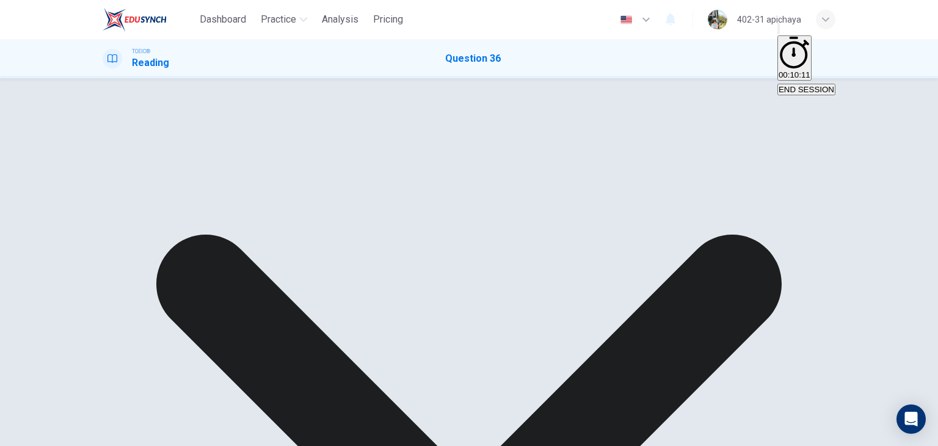
drag, startPoint x: 597, startPoint y: 408, endPoint x: 597, endPoint y: 416, distance: 8.0
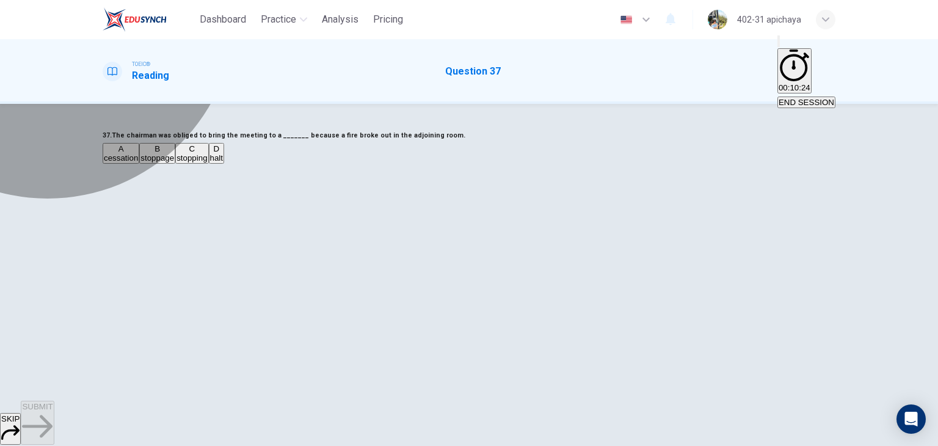
click at [174, 162] on span "stoppage" at bounding box center [157, 157] width 34 height 9
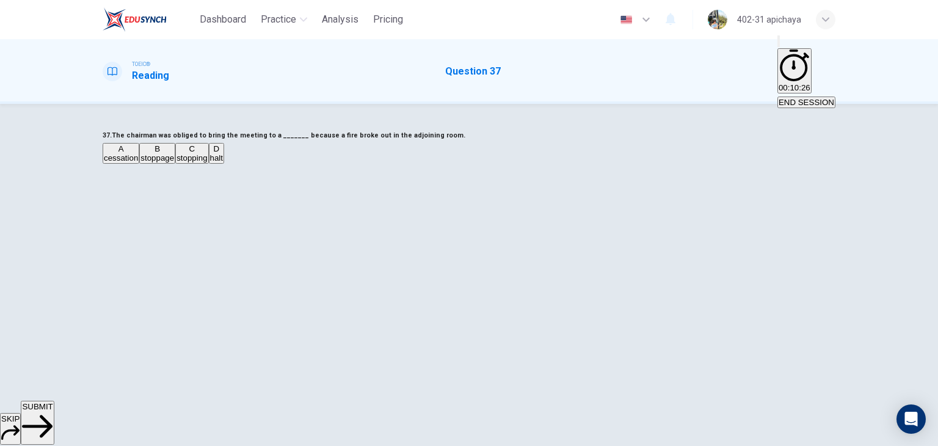
click at [208, 164] on button "C stopping" at bounding box center [191, 153] width 33 height 21
click at [54, 418] on button "SUBMIT" at bounding box center [37, 423] width 33 height 44
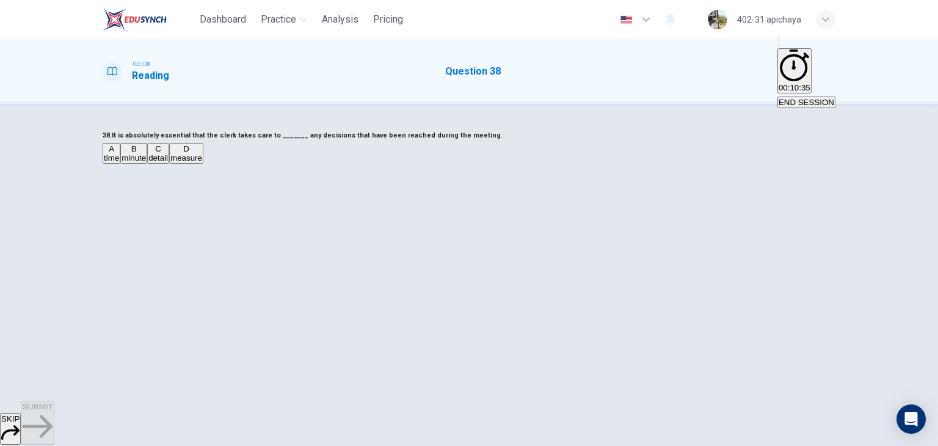
click at [146, 162] on span "minute" at bounding box center [134, 157] width 24 height 9
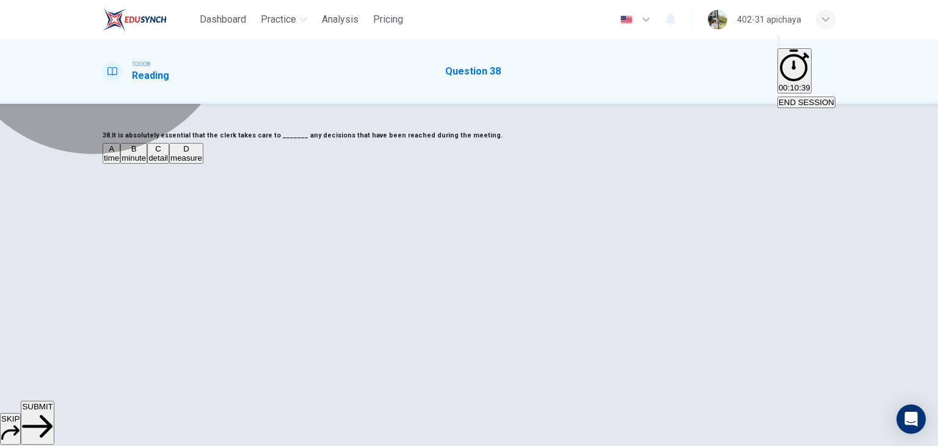
click at [120, 164] on button "A time" at bounding box center [112, 153] width 18 height 21
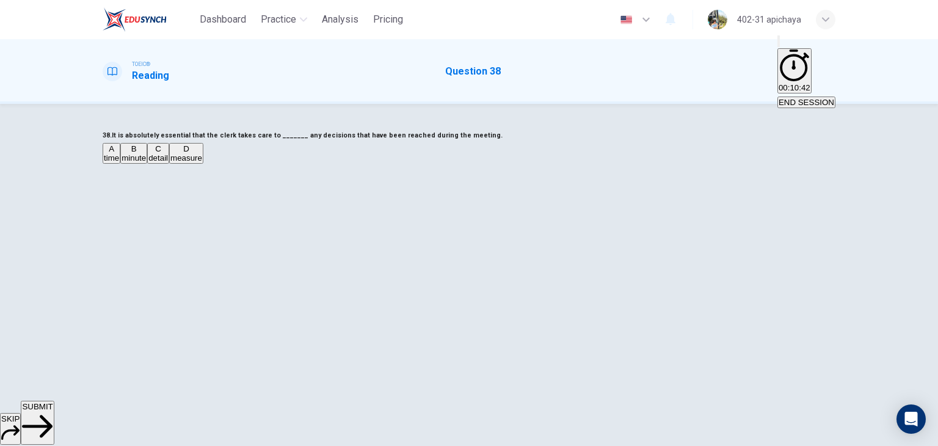
click at [53, 411] on span "SUBMIT" at bounding box center [37, 406] width 31 height 9
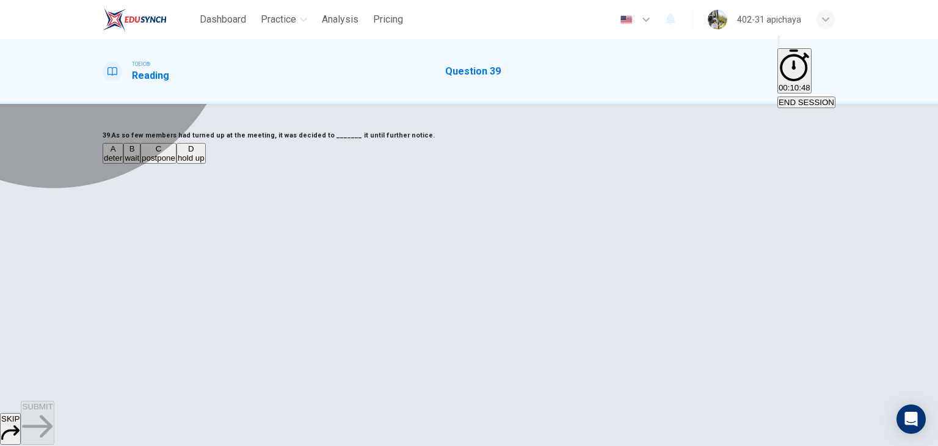
click at [140, 164] on button "B wait" at bounding box center [131, 153] width 17 height 21
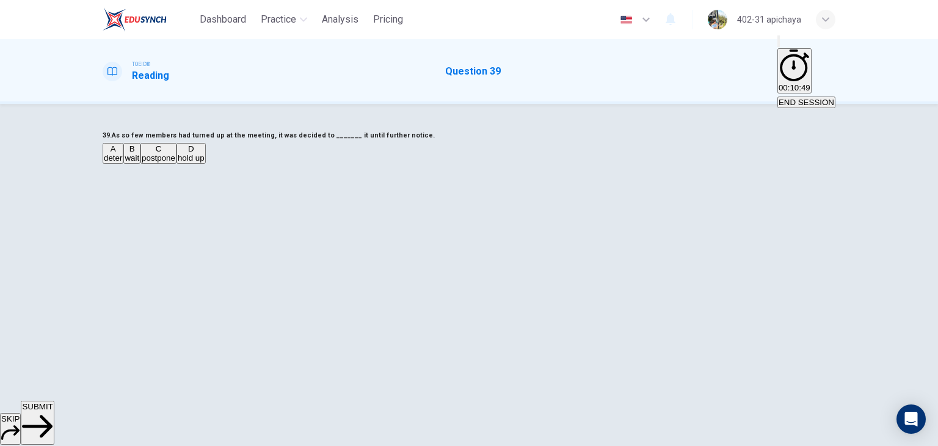
click at [53, 411] on span "SUBMIT" at bounding box center [37, 406] width 31 height 9
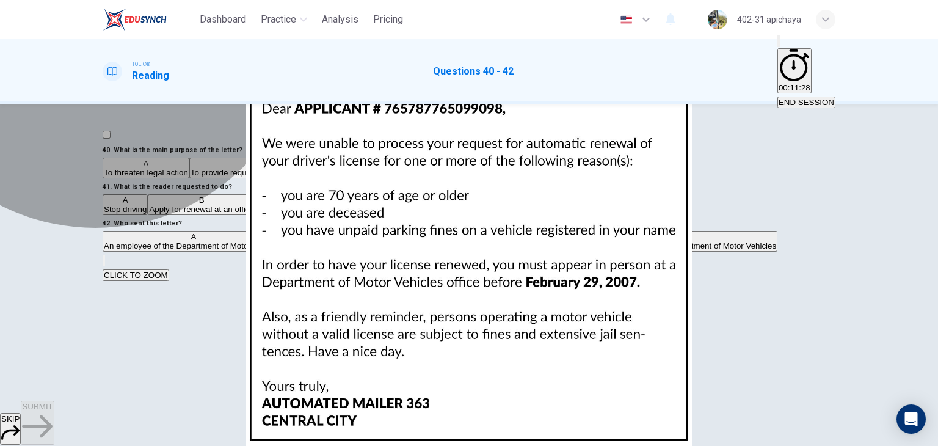
click at [188, 174] on span "To threaten legal action" at bounding box center [146, 172] width 84 height 9
click at [440, 177] on span "To reject an application" at bounding box center [481, 172] width 83 height 9
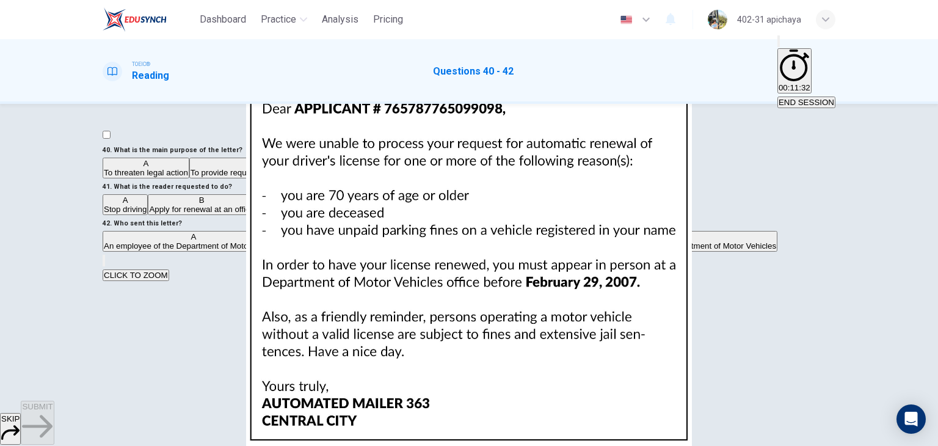
click at [203, 177] on span "To provide requested information" at bounding box center [250, 172] width 119 height 9
click at [255, 215] on button "C Pay a fine" at bounding box center [274, 204] width 38 height 21
click at [294, 215] on button "D Register a vehicle" at bounding box center [327, 204] width 67 height 21
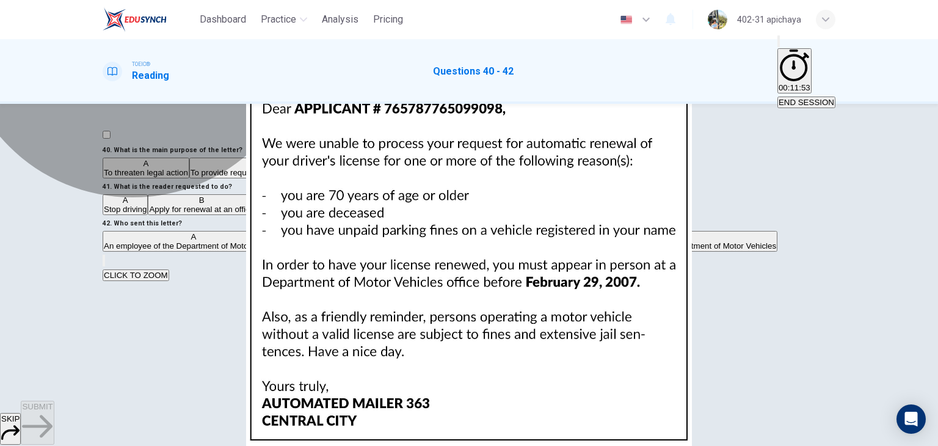
click at [252, 215] on button "B Apply for renewal at an office" at bounding box center [202, 204] width 108 height 21
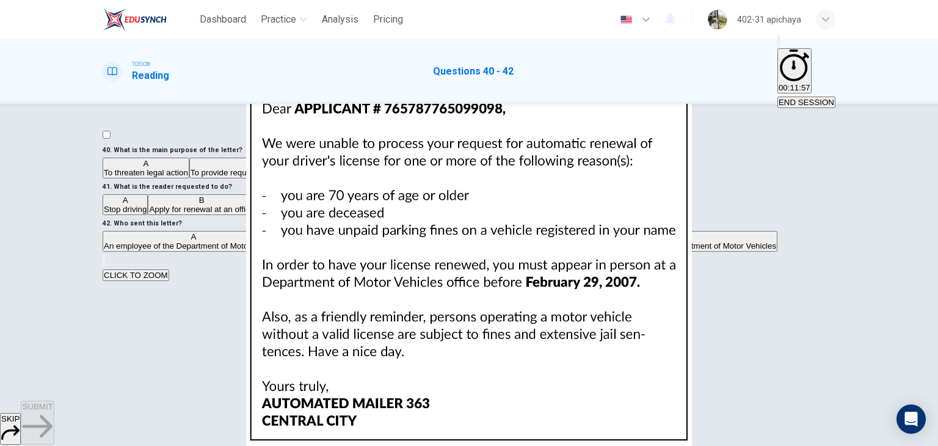
click at [294, 215] on button "D Register a vehicle" at bounding box center [327, 204] width 67 height 21
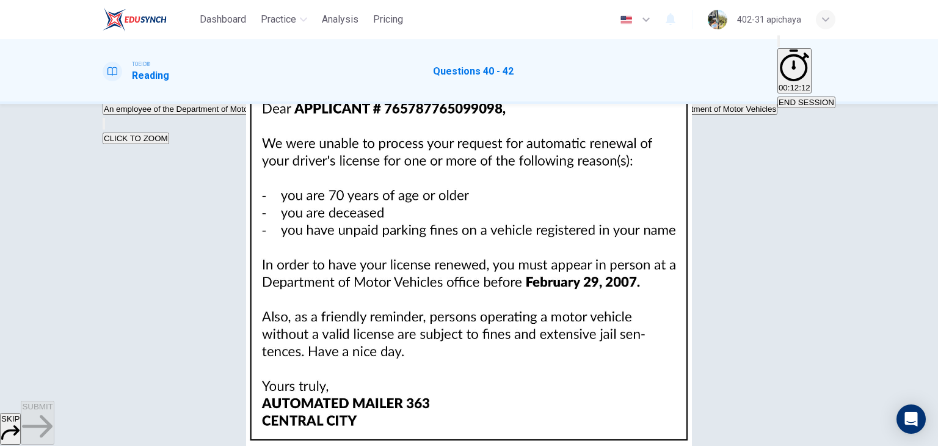
scroll to position [155, 0]
click at [566, 96] on span "An automated service at the Department of Motor Vehicles" at bounding box center [671, 91] width 211 height 9
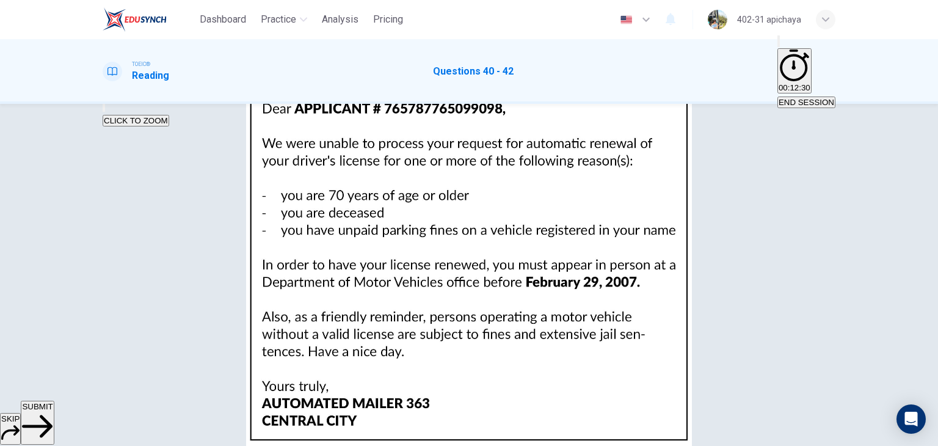
click at [53, 411] on span "SUBMIT" at bounding box center [37, 406] width 31 height 9
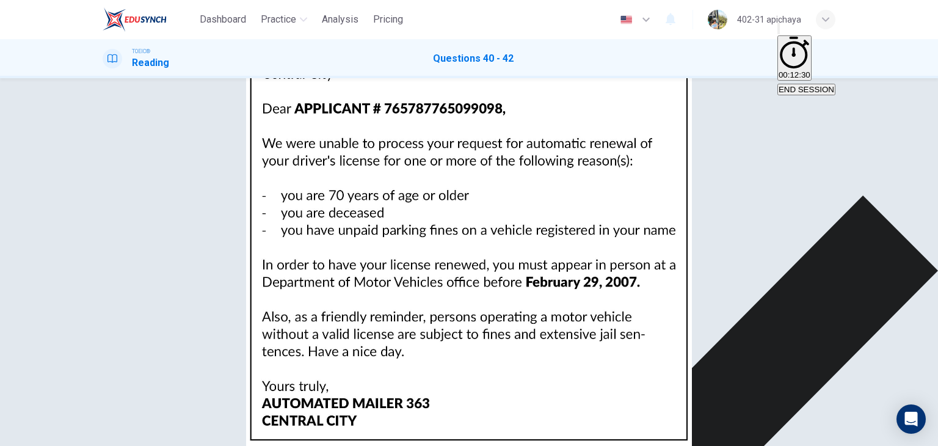
scroll to position [0, 0]
